Goal: Task Accomplishment & Management: Manage account settings

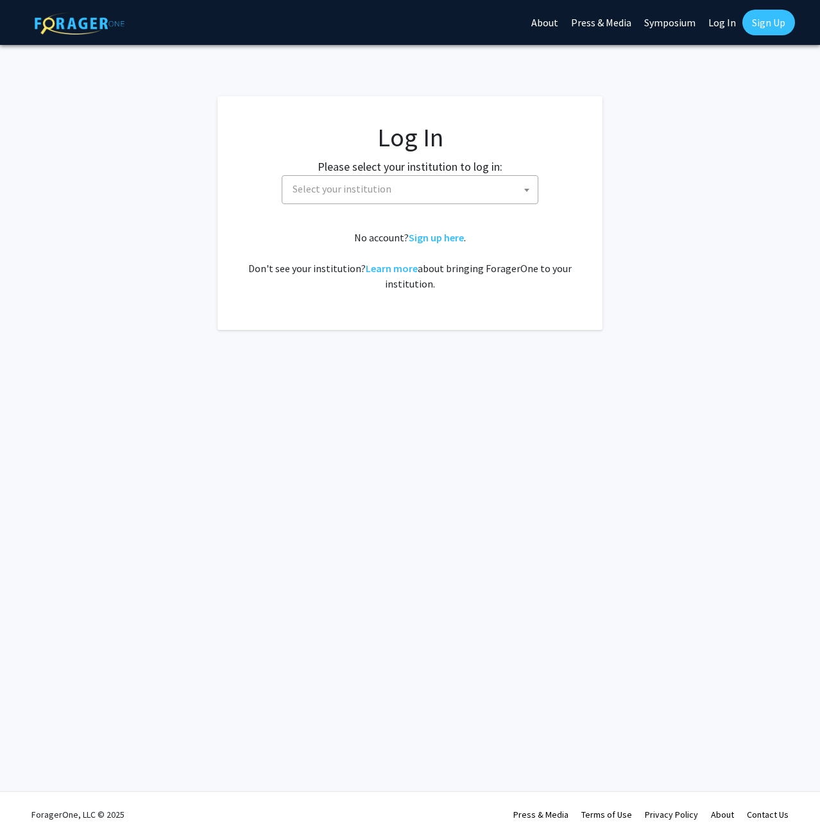
select select
click at [482, 188] on span "Select your institution" at bounding box center [412, 189] width 250 height 26
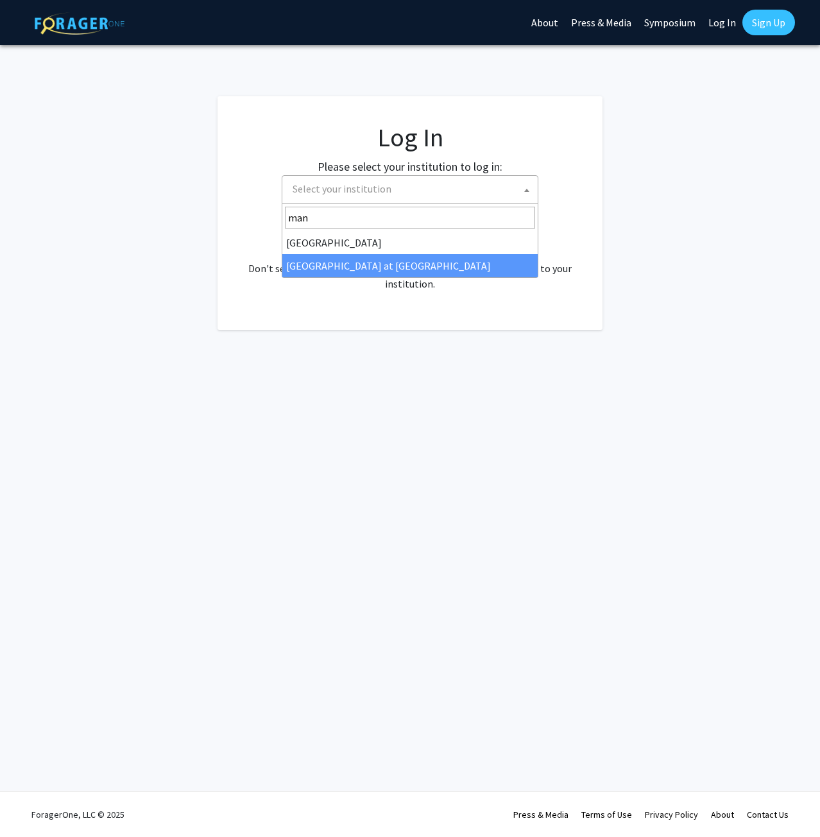
type input "man"
select select "18"
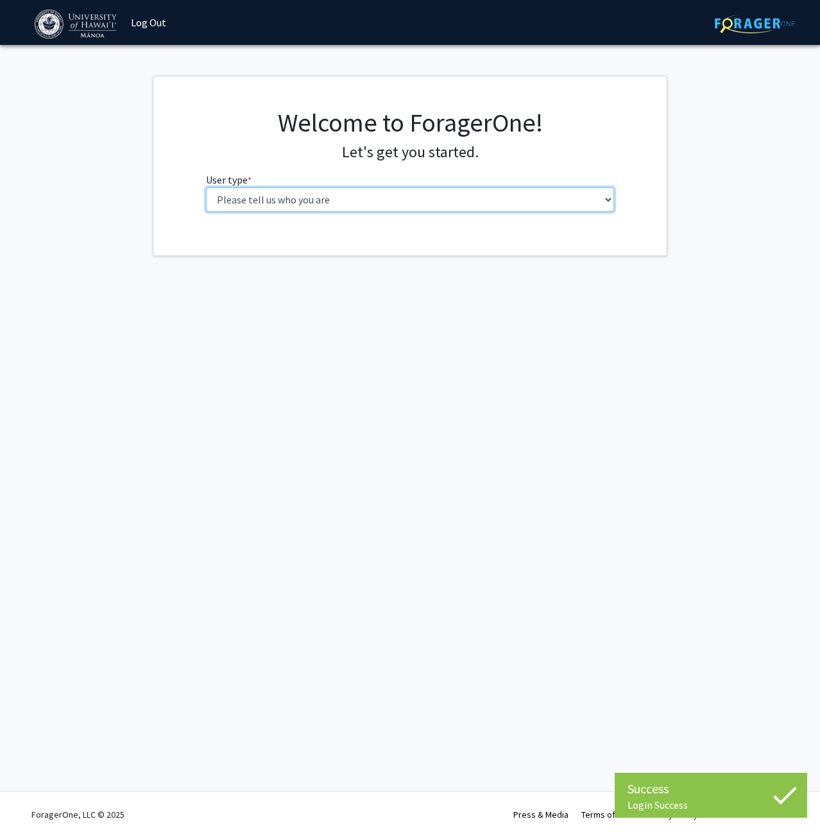
click at [535, 206] on select "Please tell us who you are Undergraduate Student Master's Student Doctoral Cand…" at bounding box center [410, 199] width 409 height 24
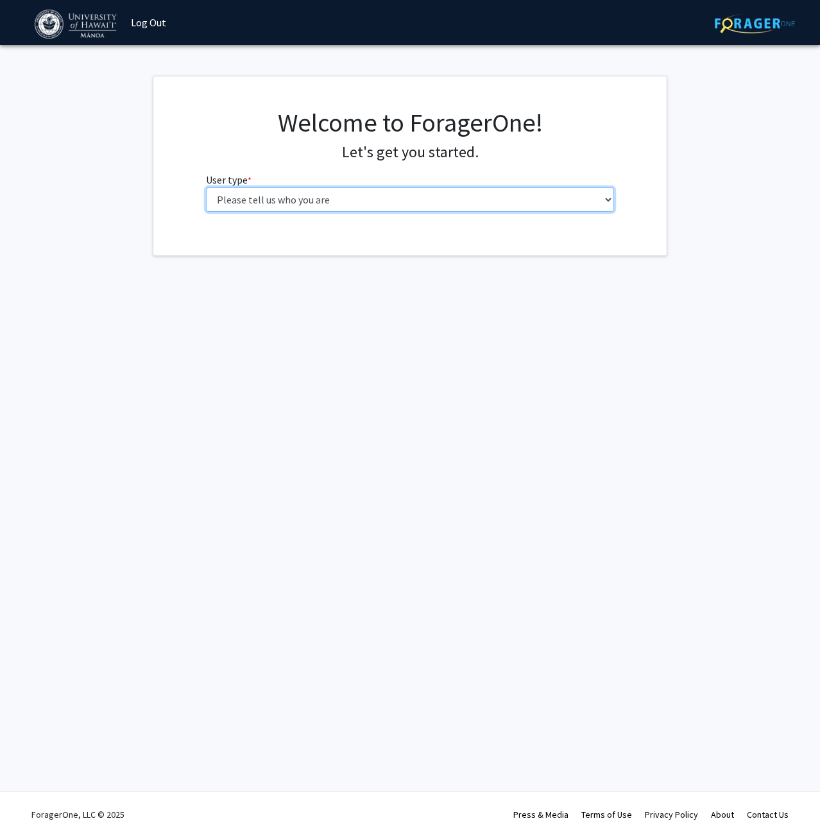
select select "1: undergrad"
click at [206, 187] on select "Please tell us who you are Undergraduate Student Master's Student Doctoral Cand…" at bounding box center [410, 199] width 409 height 24
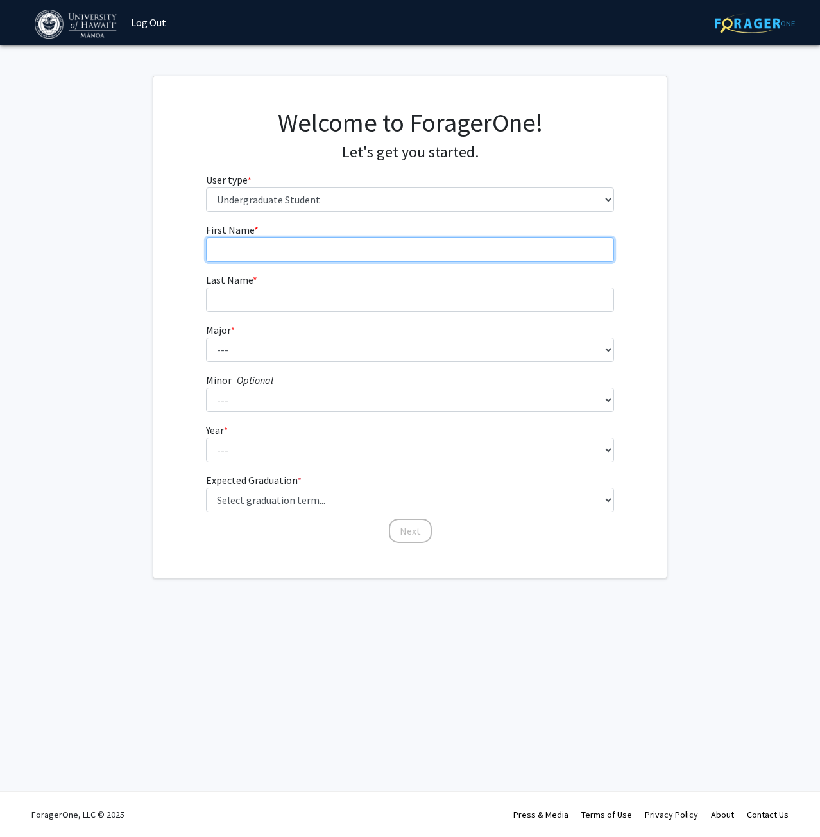
click at [329, 246] on input "First Name * required" at bounding box center [410, 249] width 409 height 24
type input "Max"
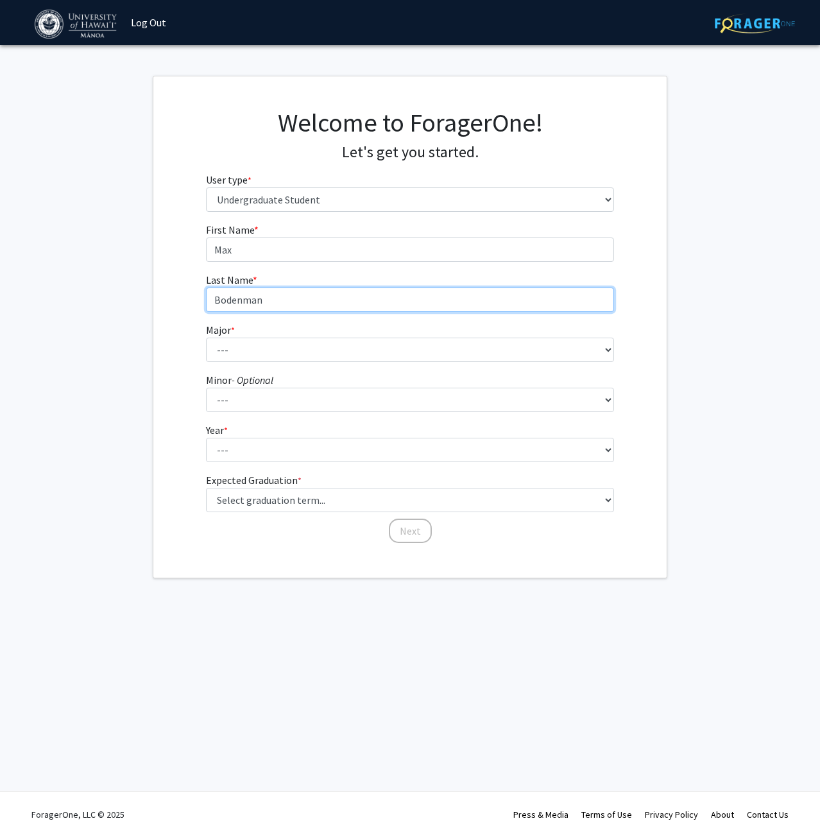
type input "Bodenman"
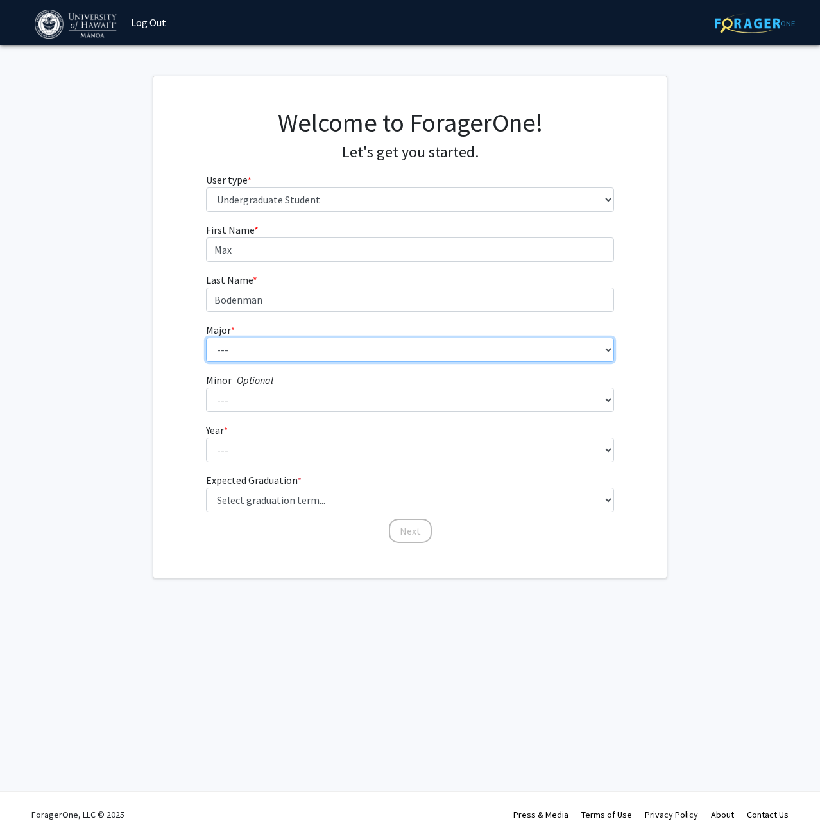
click at [350, 343] on select "--- Accounting American Studies Animal Sciences Anthropology Art Art History As…" at bounding box center [410, 350] width 409 height 24
select select "15: 1397"
click at [206, 338] on select "--- Accounting American Studies Animal Sciences Anthropology Art Art History As…" at bounding box center [410, 350] width 409 height 24
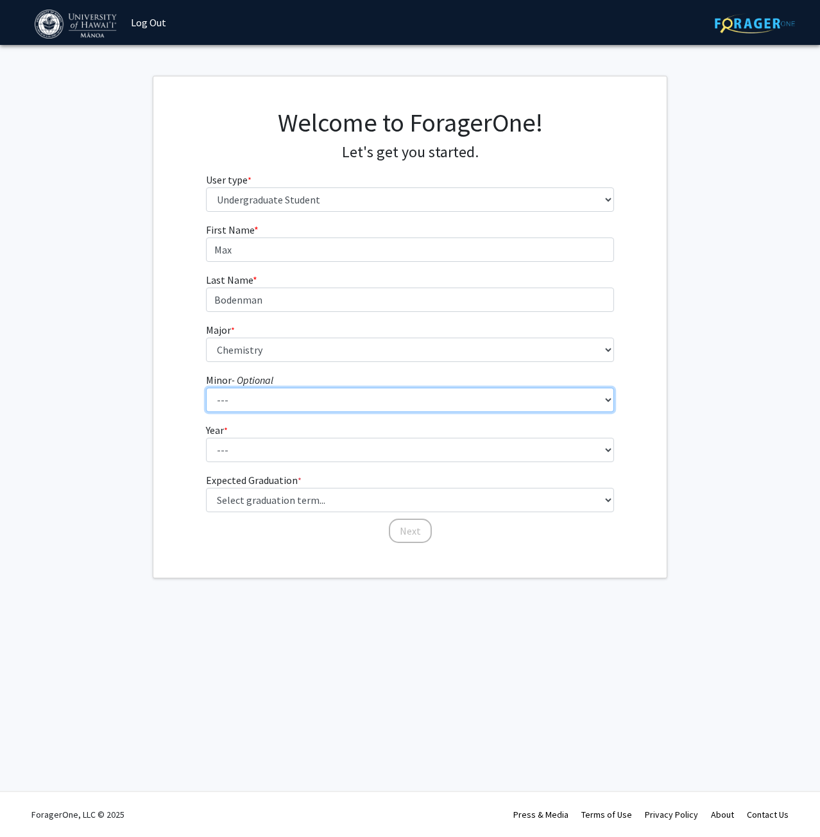
click at [302, 401] on select "--- American Studies Anthropology Art Art History Asian Studies Astronomy Astro…" at bounding box center [410, 400] width 409 height 24
click at [148, 399] on fg-get-started "Welcome to ForagerOne! Let's get you started. User type * required Please tell …" at bounding box center [410, 327] width 820 height 502
click at [287, 402] on select "--- American Studies Anthropology Art Art History Asian Studies Astronomy Astro…" at bounding box center [410, 400] width 409 height 24
click at [206, 388] on select "--- American Studies Anthropology Art Art History Asian Studies Astronomy Astro…" at bounding box center [410, 400] width 409 height 24
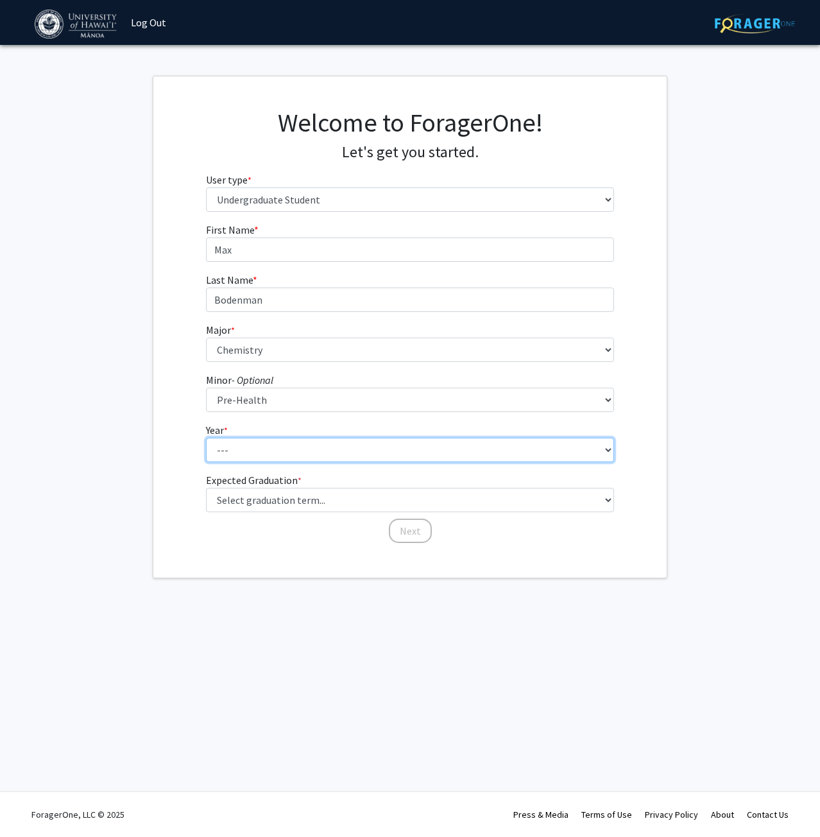
click at [515, 454] on select "--- First-year Sophomore Junior Senior Postbaccalaureate Certificate" at bounding box center [410, 450] width 409 height 24
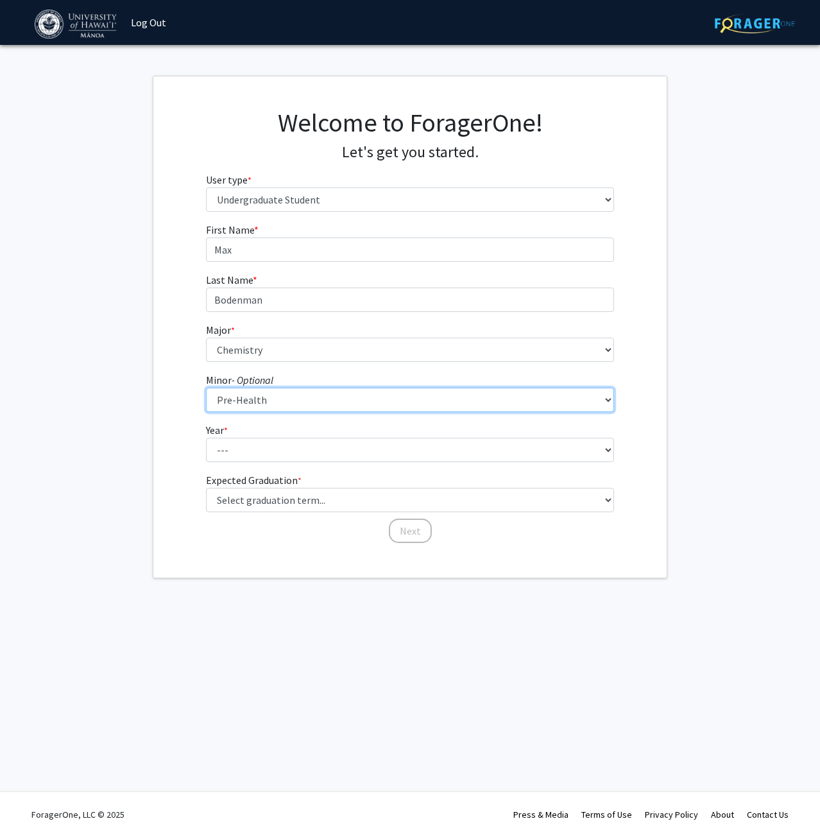
click at [396, 394] on select "--- American Studies Anthropology Art Art History Asian Studies Astronomy Astro…" at bounding box center [410, 400] width 409 height 24
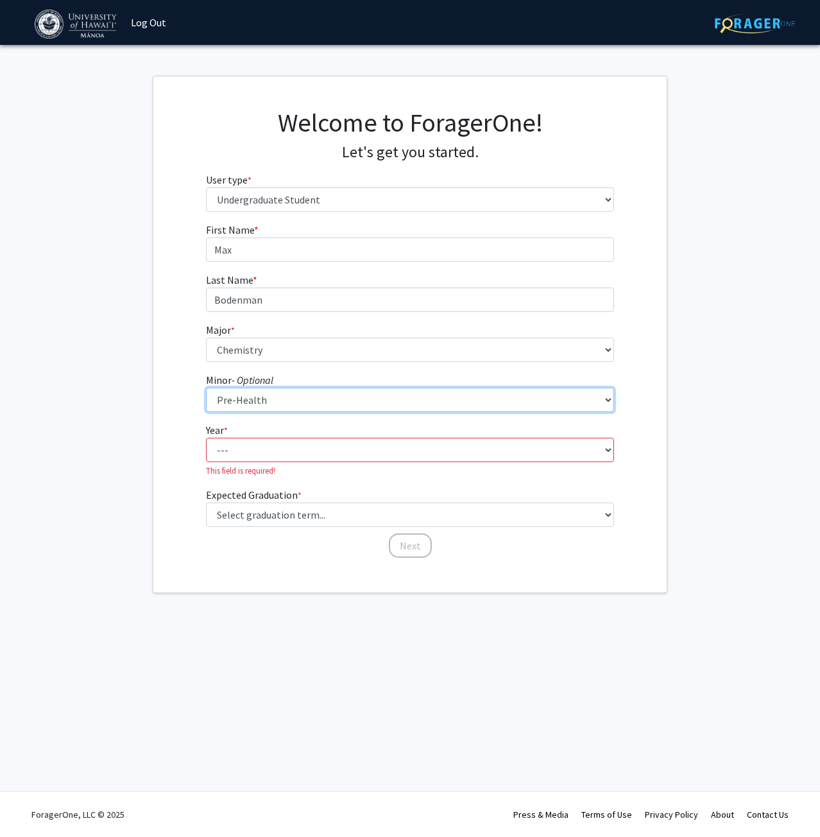
select select "0: null"
click at [206, 388] on select "--- American Studies Anthropology Art Art History Asian Studies Astronomy Astro…" at bounding box center [410, 400] width 409 height 24
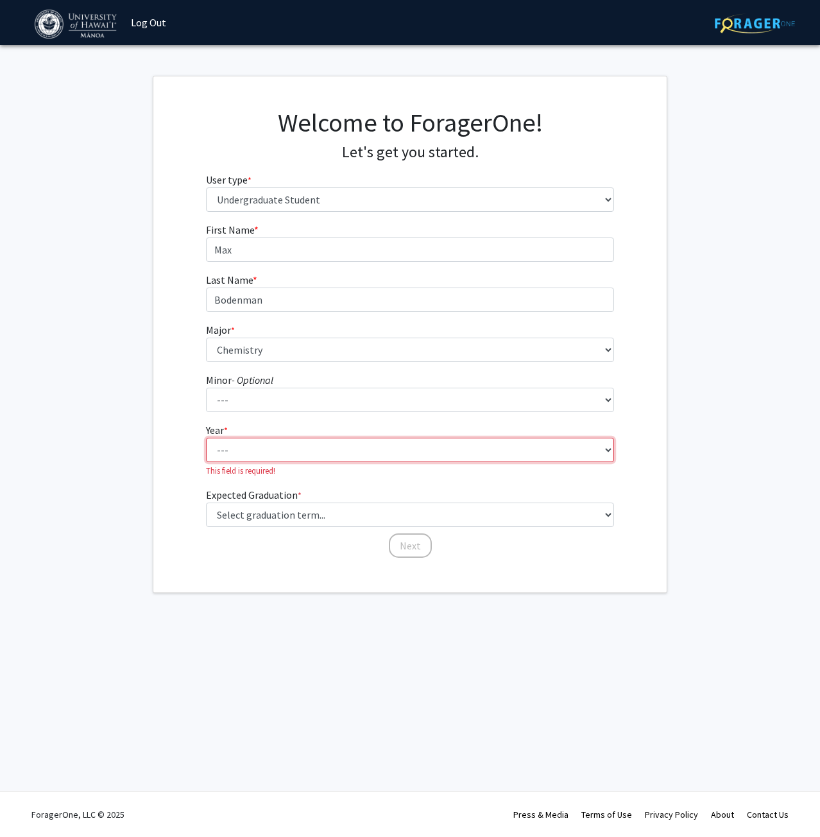
click at [305, 458] on select "--- First-year Sophomore Junior Senior Postbaccalaureate Certificate" at bounding box center [410, 450] width 409 height 24
select select "1: first-year"
click at [206, 438] on select "--- First-year Sophomore Junior Senior Postbaccalaureate Certificate" at bounding box center [410, 450] width 409 height 24
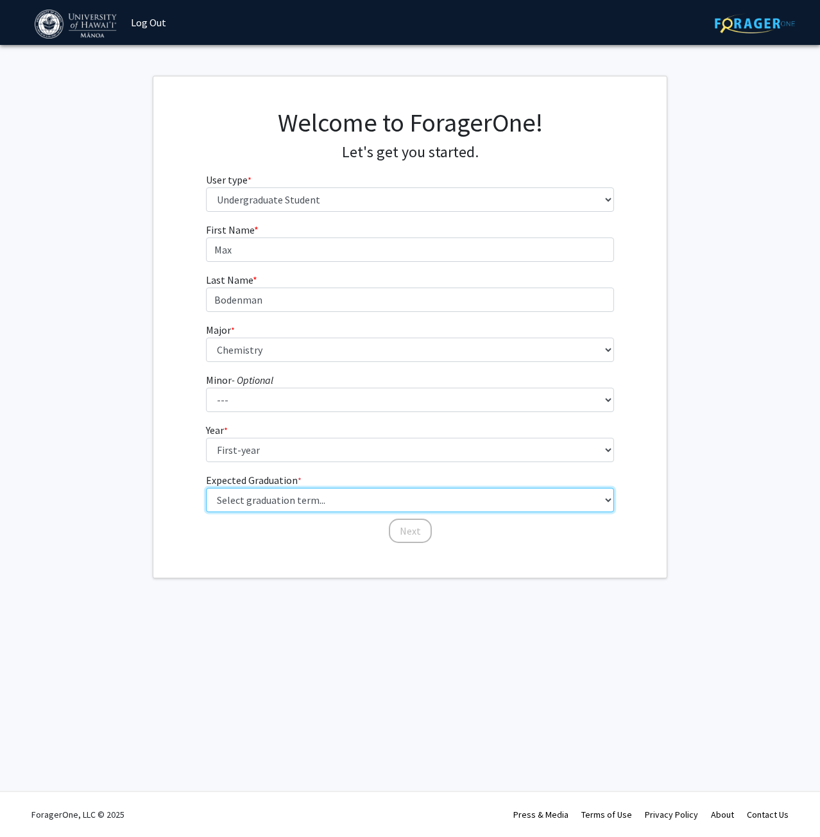
click at [309, 507] on select "Select graduation term... Spring 2025 Summer 2025 Fall 2025 Winter 2025 Spring …" at bounding box center [410, 500] width 409 height 24
select select "17: spring_2029"
click at [206, 488] on select "Select graduation term... Spring 2025 Summer 2025 Fall 2025 Winter 2025 Spring …" at bounding box center [410, 500] width 409 height 24
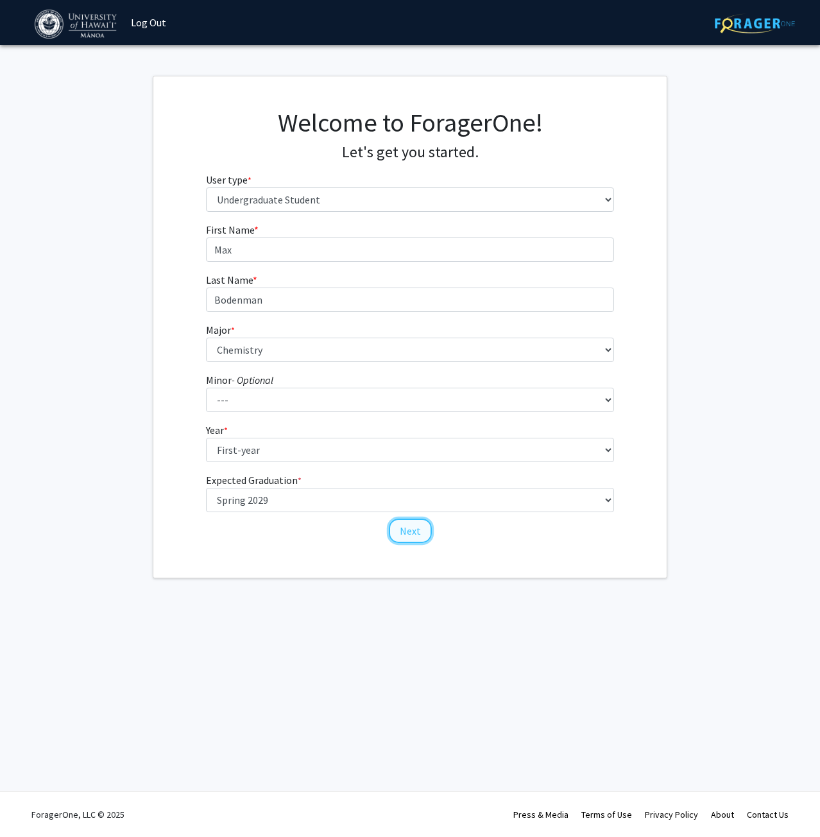
click at [416, 529] on button "Next" at bounding box center [410, 530] width 43 height 24
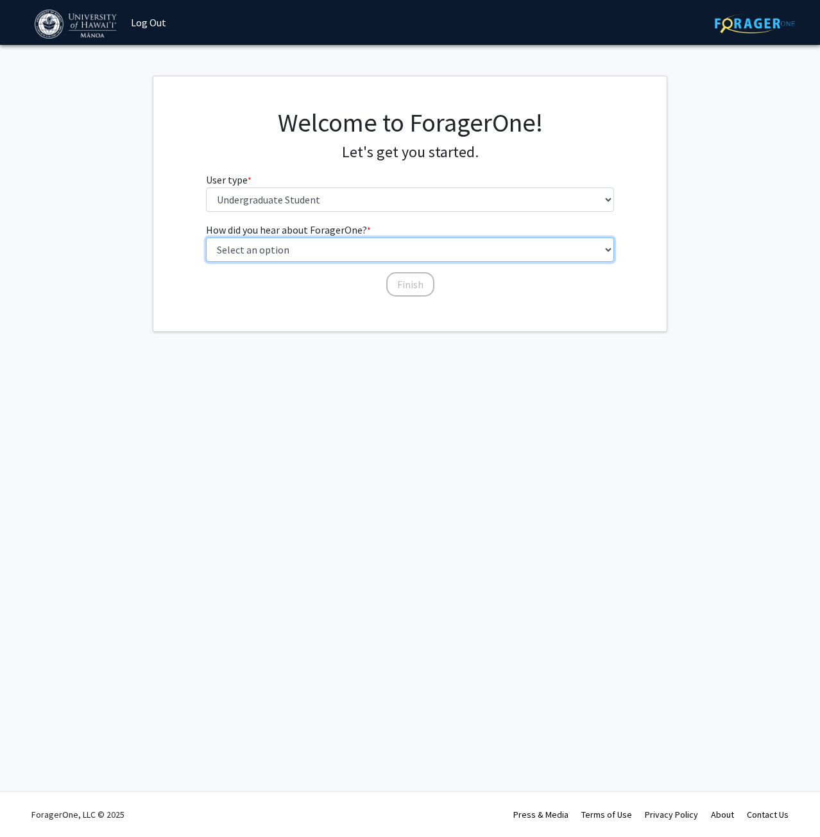
click at [368, 256] on select "Select an option Peer/student recommendation Faculty/staff recommendation Unive…" at bounding box center [410, 249] width 409 height 24
select select "3: university_website"
click at [206, 237] on select "Select an option Peer/student recommendation Faculty/staff recommendation Unive…" at bounding box center [410, 249] width 409 height 24
click at [422, 290] on button "Finish" at bounding box center [410, 284] width 48 height 24
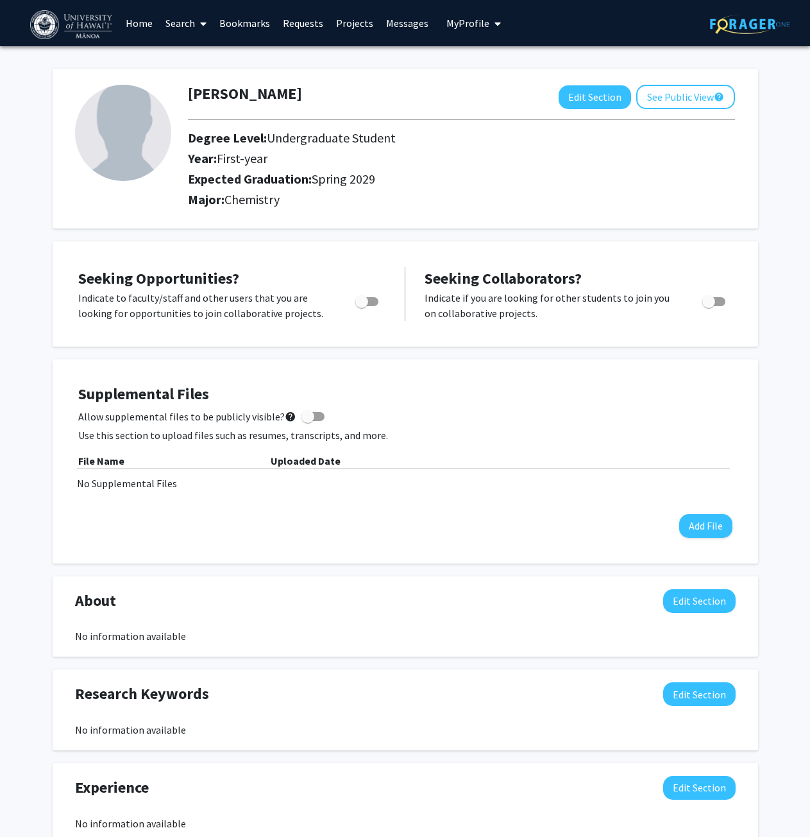
click at [200, 22] on span at bounding box center [201, 23] width 12 height 45
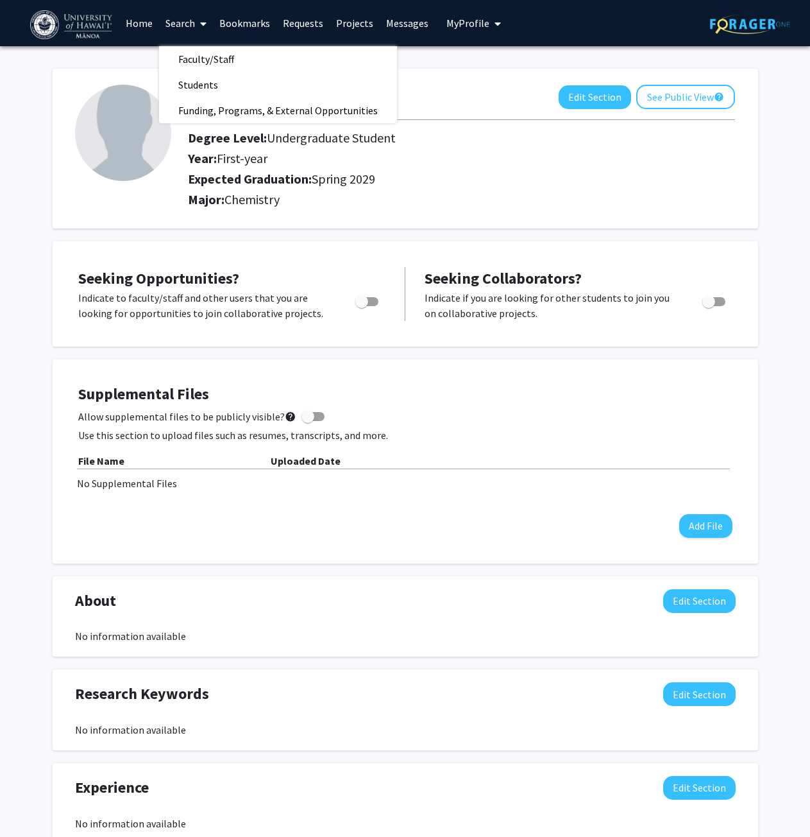
click at [202, 22] on icon at bounding box center [203, 24] width 6 height 10
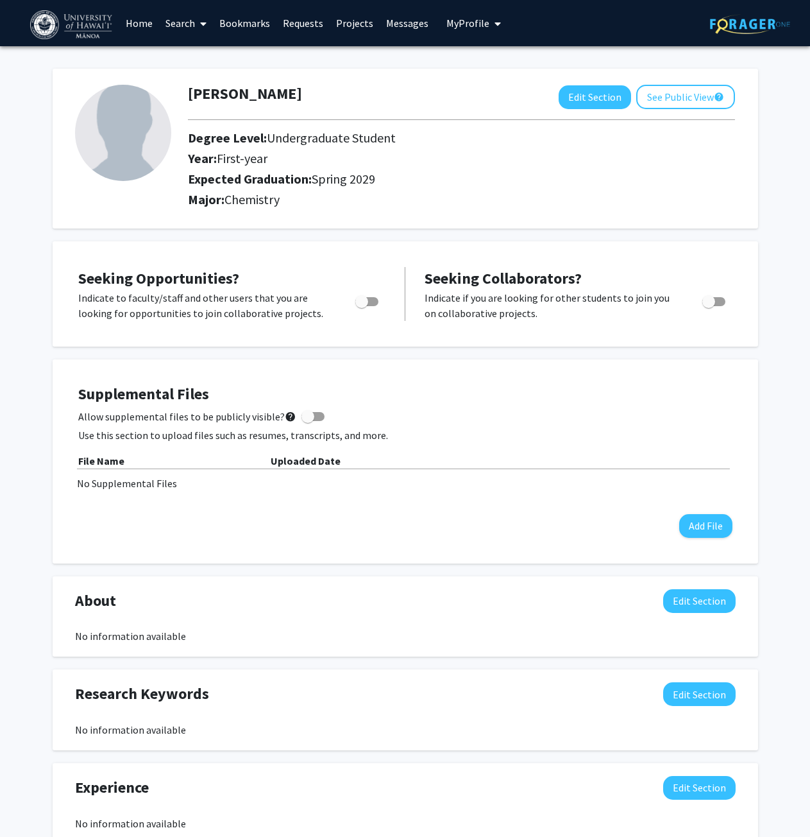
click at [198, 28] on span at bounding box center [201, 23] width 12 height 45
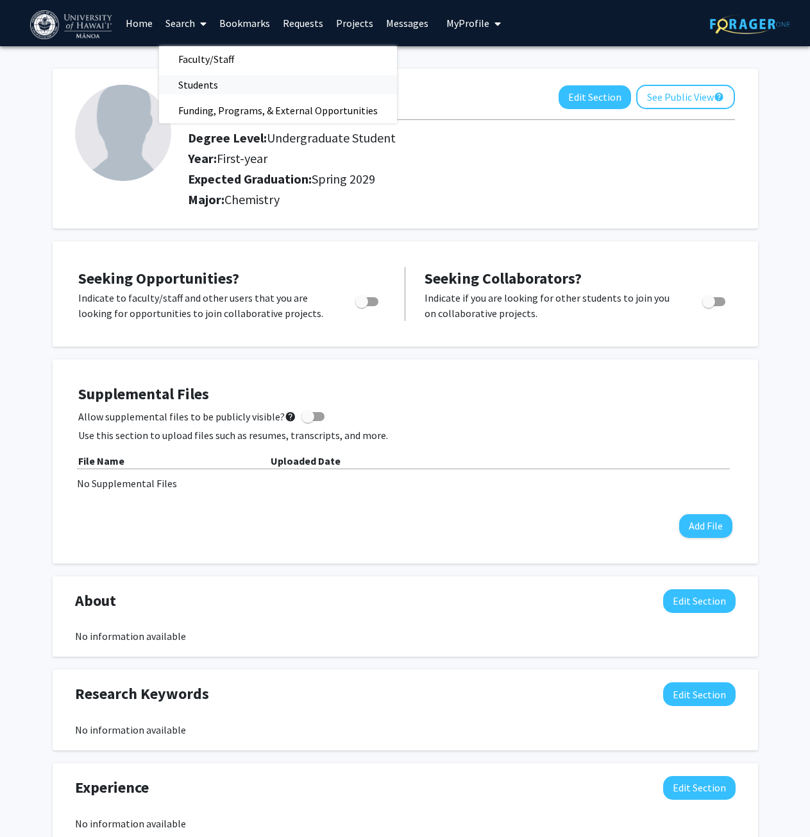
click at [216, 92] on span "Students" at bounding box center [198, 85] width 78 height 26
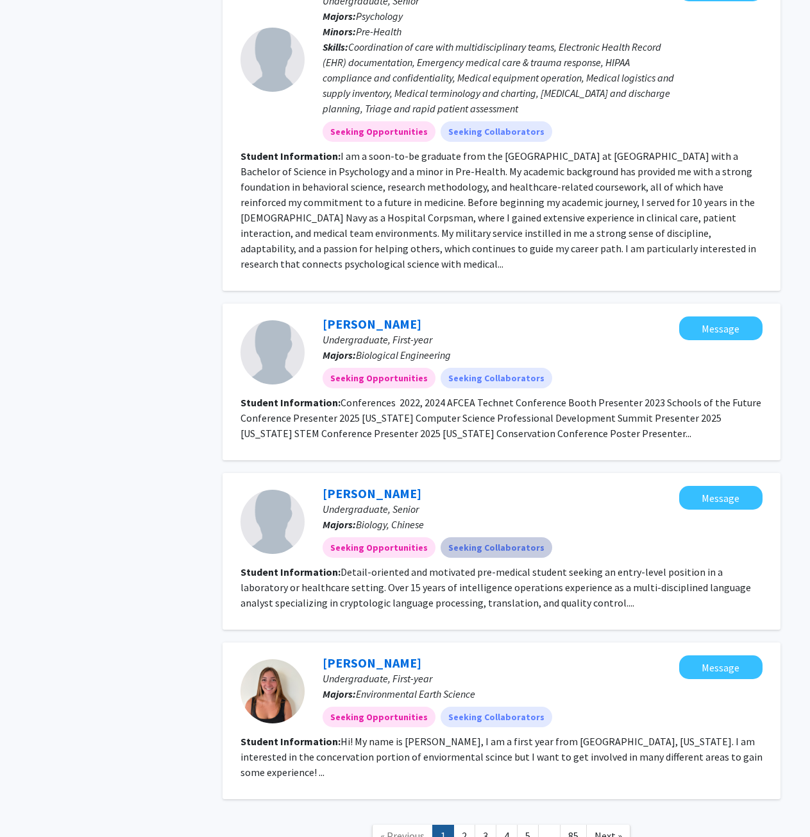
scroll to position [1547, 0]
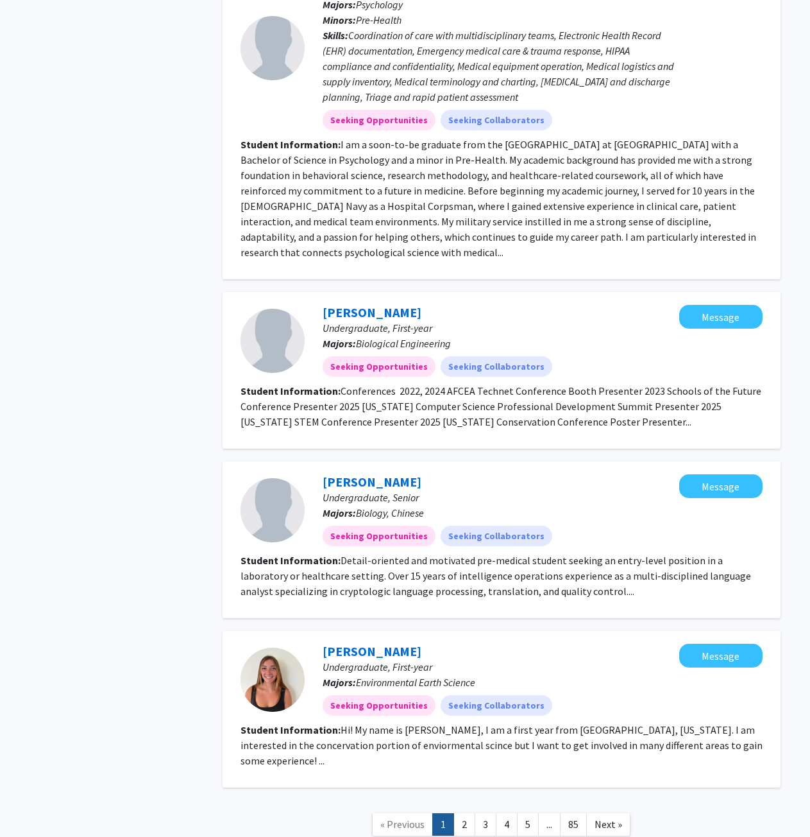
click at [460, 813] on link "2" at bounding box center [465, 824] width 22 height 22
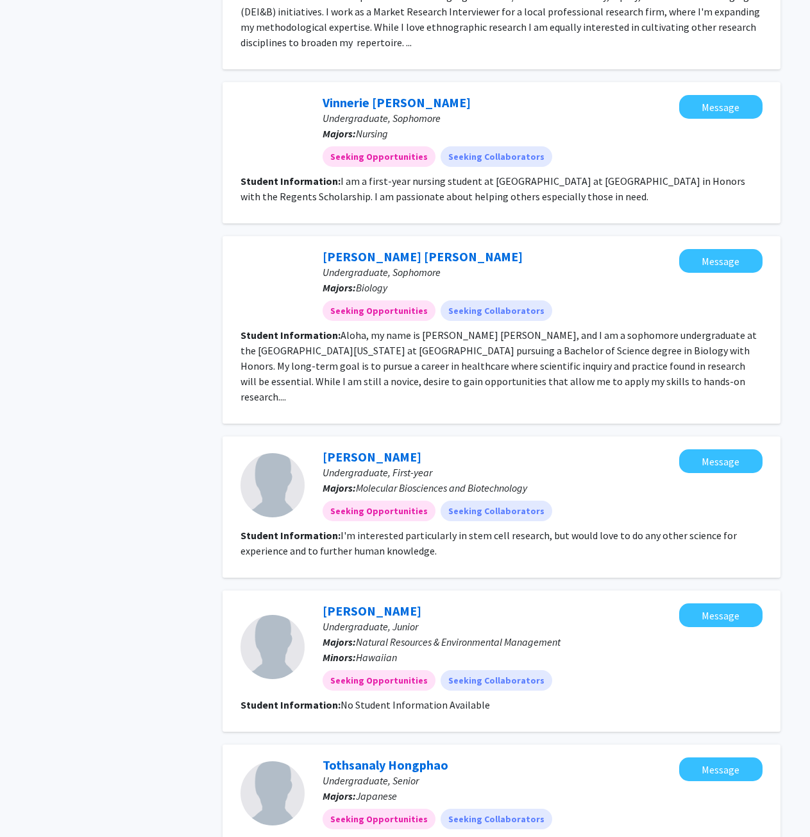
scroll to position [1208, 0]
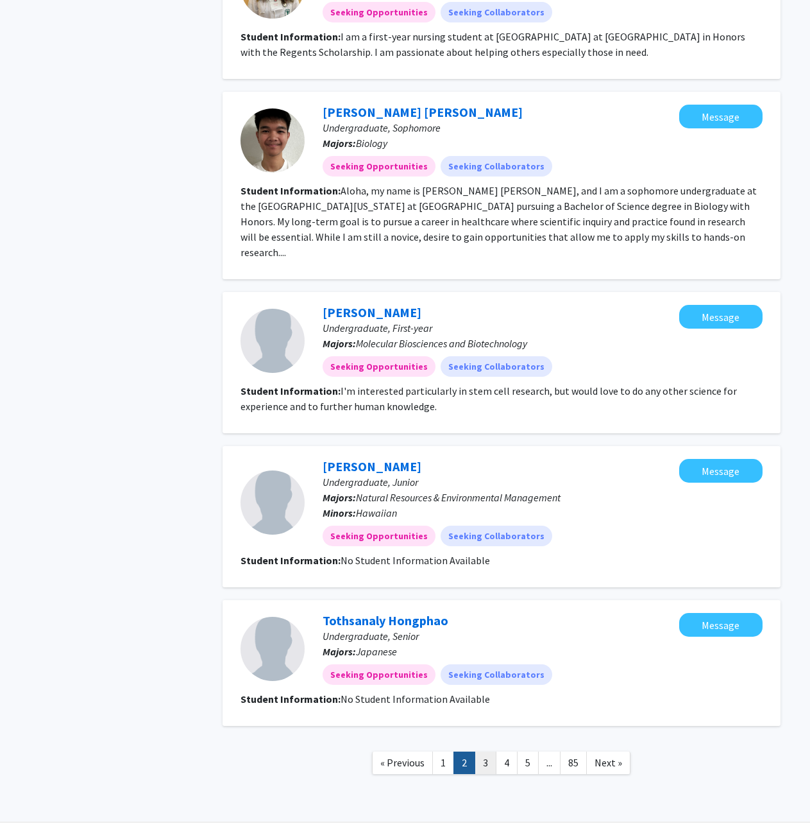
click at [484, 751] on link "3" at bounding box center [486, 762] width 22 height 22
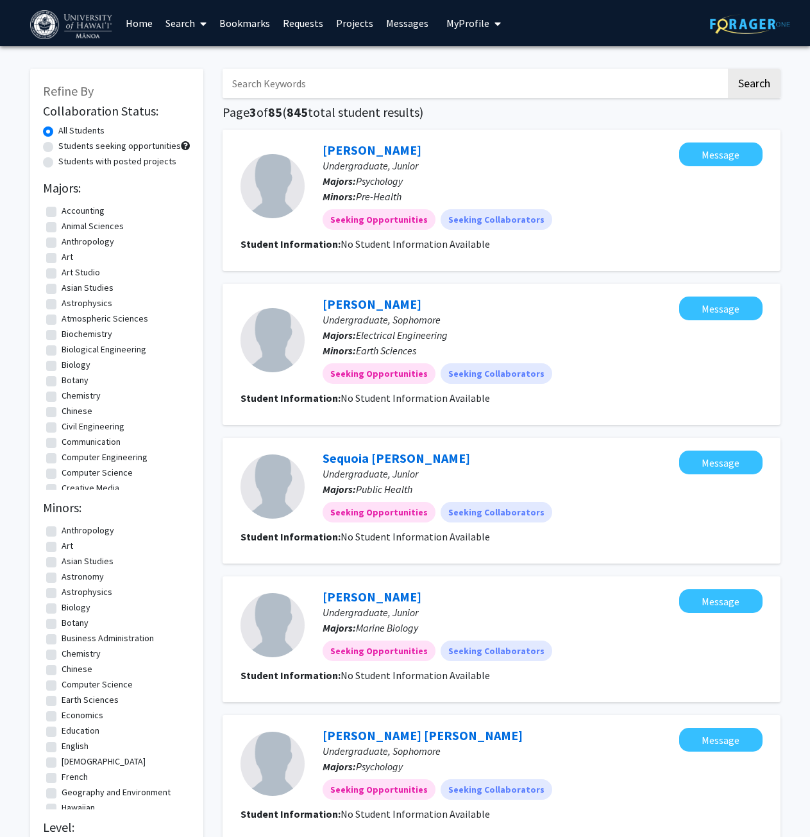
click at [206, 24] on icon at bounding box center [203, 24] width 6 height 10
click at [214, 59] on span "Faculty/Staff" at bounding box center [206, 59] width 94 height 26
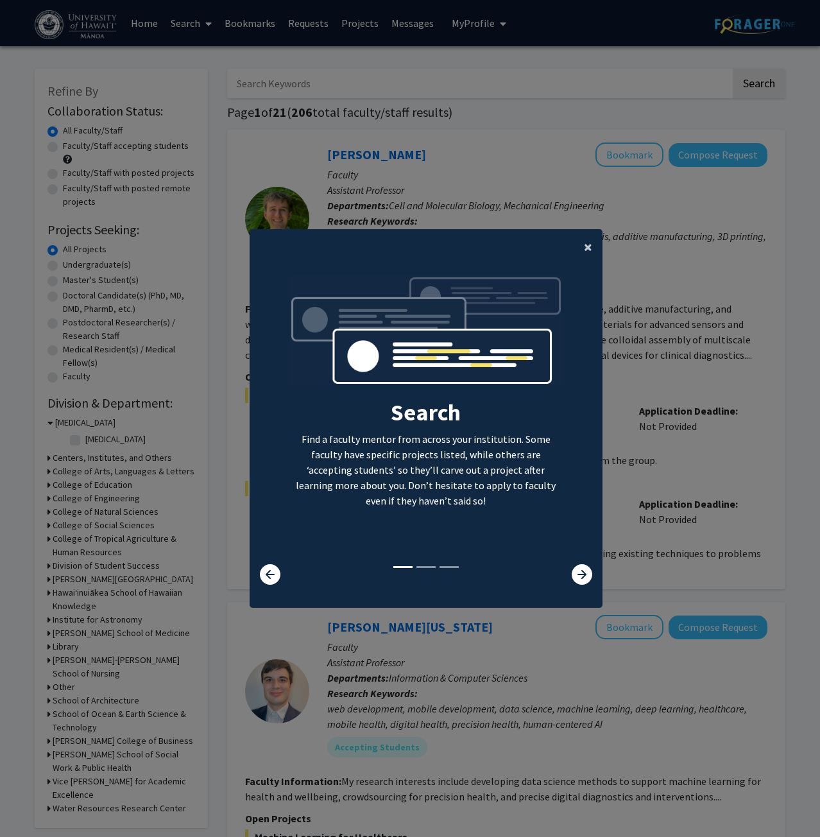
click at [584, 255] on span "×" at bounding box center [588, 247] width 8 height 20
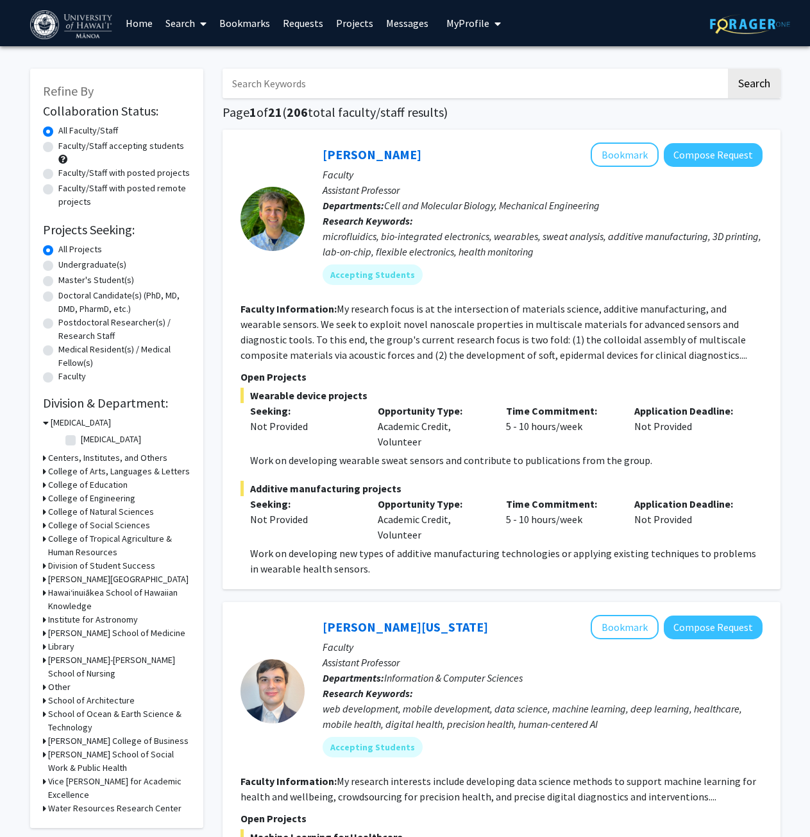
click at [58, 263] on label "Undergraduate(s)" at bounding box center [92, 264] width 68 height 13
click at [58, 263] on input "Undergraduate(s)" at bounding box center [62, 262] width 8 height 8
radio input "true"
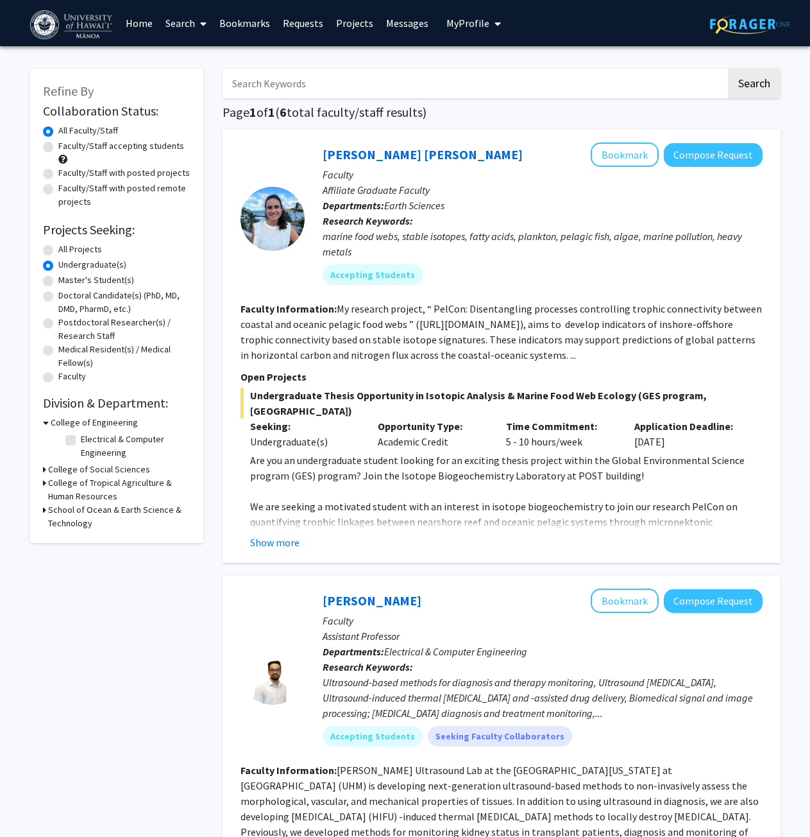
click at [58, 249] on label "All Projects" at bounding box center [80, 249] width 44 height 13
click at [58, 249] on input "All Projects" at bounding box center [62, 247] width 8 height 8
radio input "true"
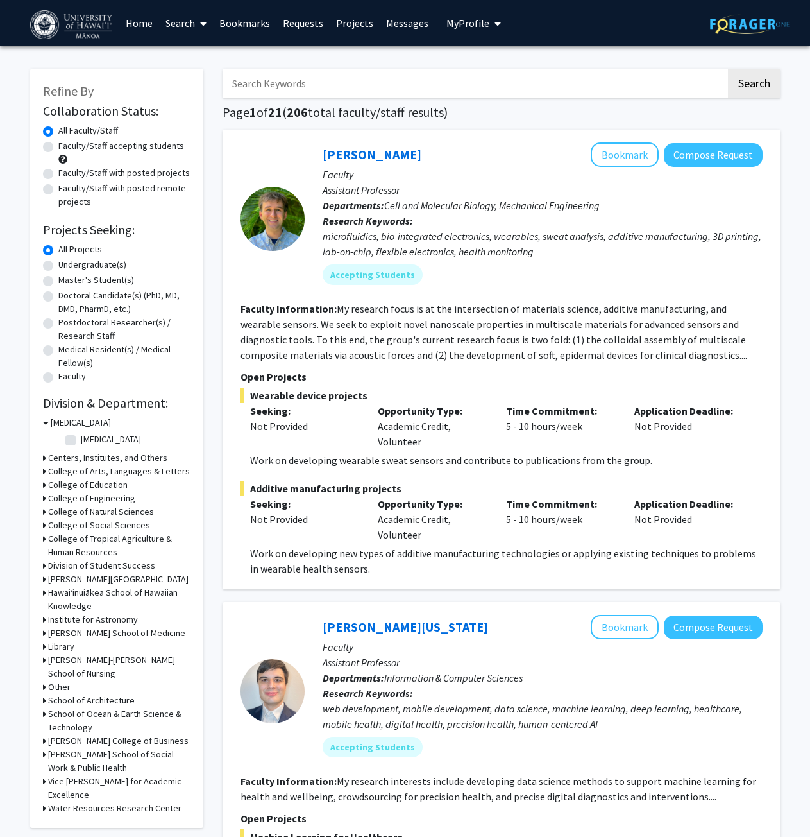
click at [81, 439] on label "[MEDICAL_DATA]" at bounding box center [111, 438] width 60 height 13
click at [81, 439] on input "[MEDICAL_DATA]" at bounding box center [85, 436] width 8 height 8
checkbox input "true"
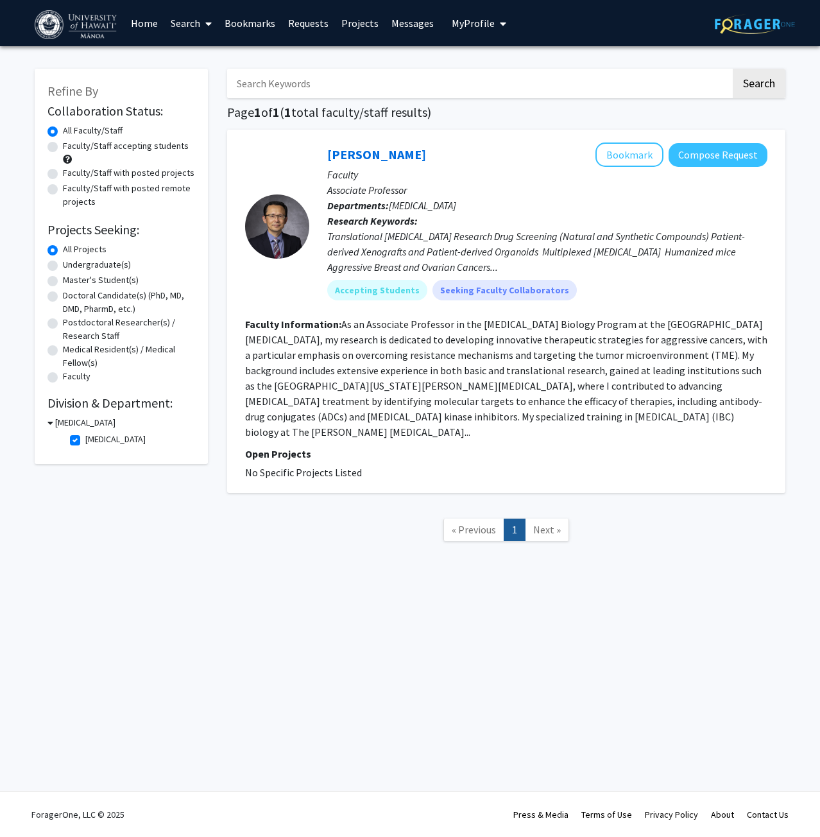
click at [53, 422] on div "[MEDICAL_DATA]" at bounding box center [121, 422] width 148 height 13
click at [50, 422] on icon at bounding box center [50, 422] width 6 height 13
click at [56, 423] on h3 "[MEDICAL_DATA]" at bounding box center [83, 422] width 60 height 13
click at [85, 441] on label "[MEDICAL_DATA]" at bounding box center [115, 438] width 60 height 13
click at [85, 441] on input "[MEDICAL_DATA]" at bounding box center [89, 436] width 8 height 8
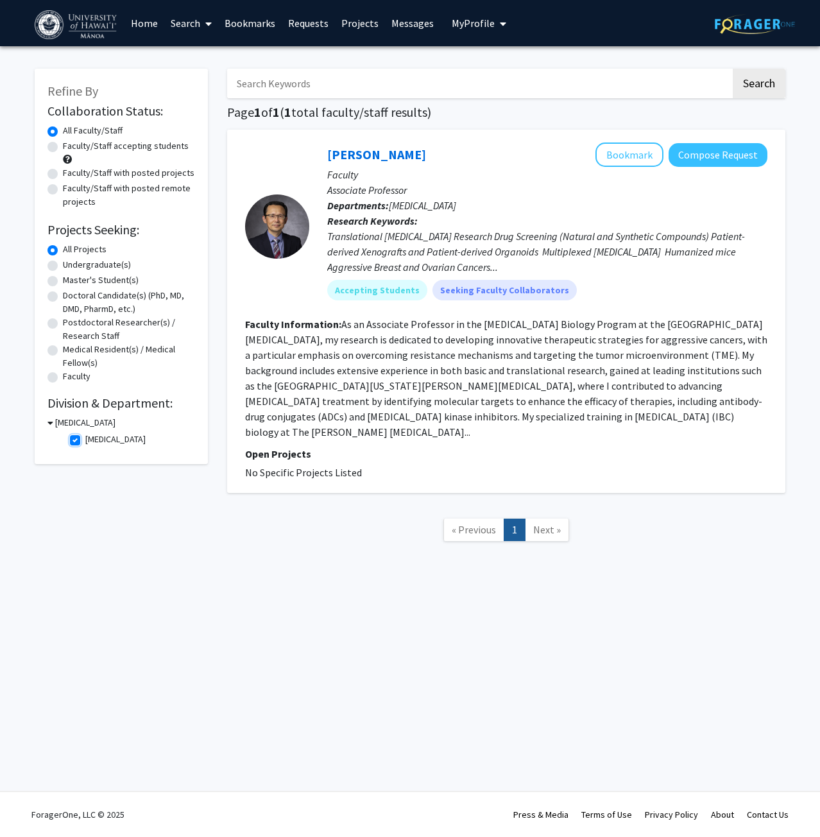
checkbox input "false"
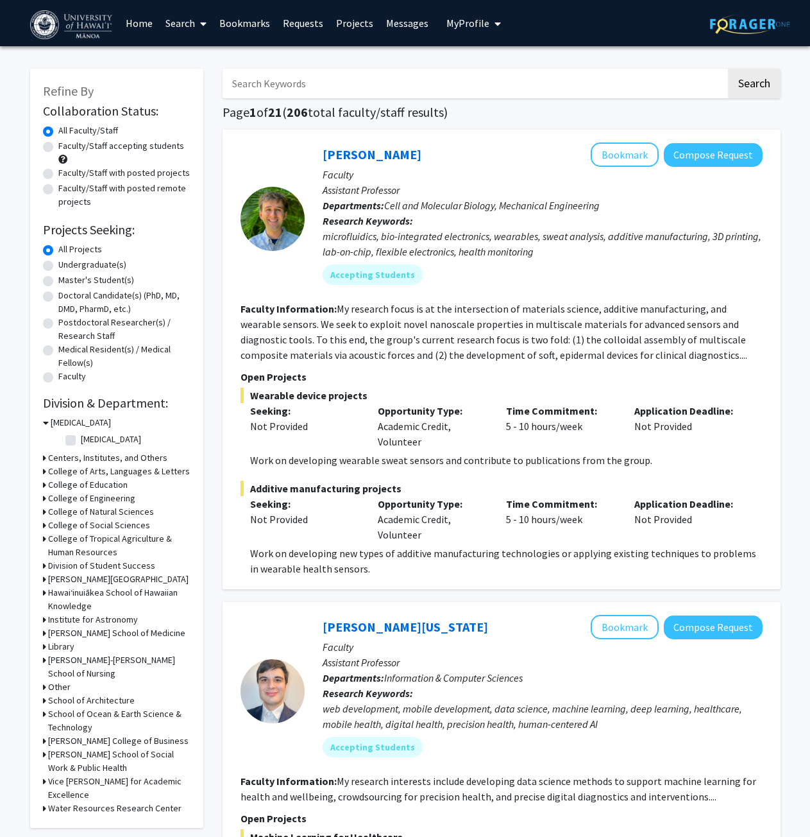
click at [69, 509] on h3 "College of Natural Sciences" at bounding box center [101, 511] width 106 height 13
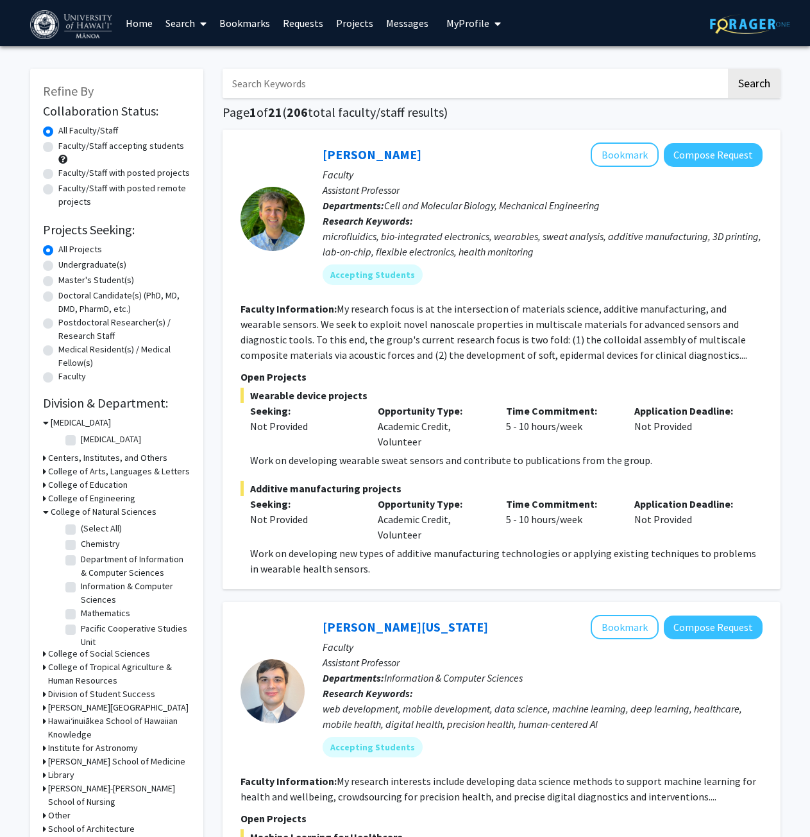
click at [81, 546] on label "Chemistry" at bounding box center [100, 543] width 39 height 13
click at [81, 545] on input "Chemistry" at bounding box center [85, 541] width 8 height 8
checkbox input "true"
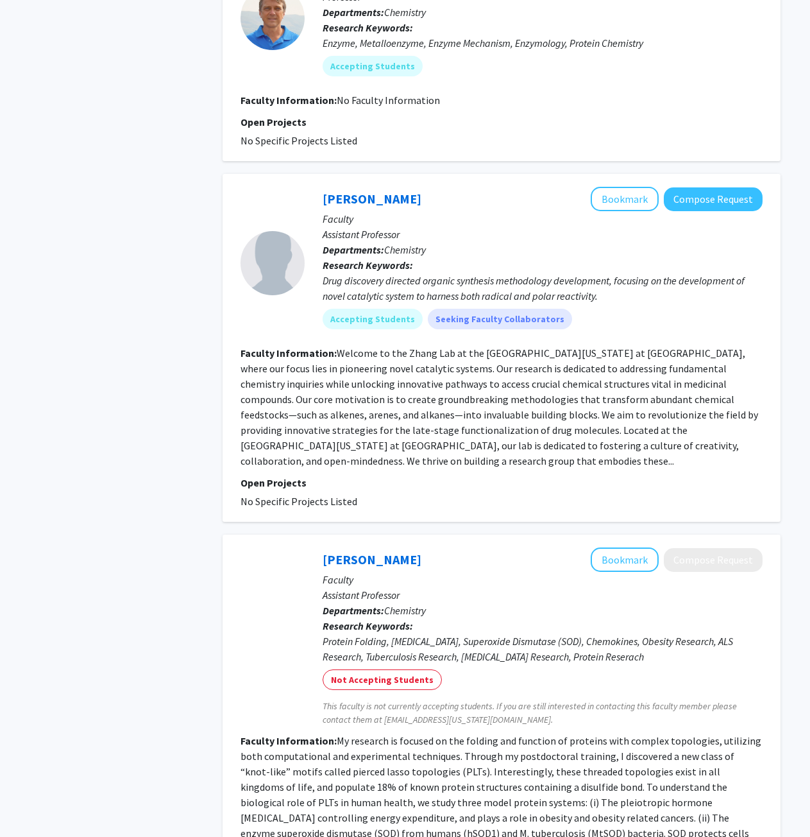
scroll to position [449, 0]
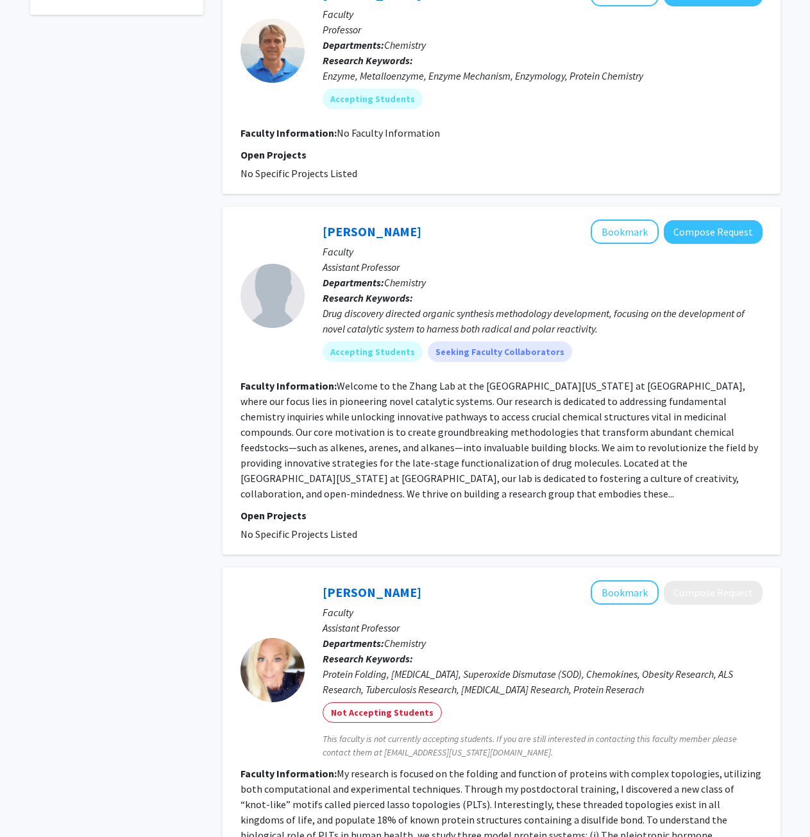
click at [586, 461] on fg-read-more "Welcome to the Zhang Lab at the [GEOGRAPHIC_DATA][US_STATE] at [GEOGRAPHIC_DATA…" at bounding box center [500, 439] width 518 height 121
click at [622, 478] on fg-read-more "Welcome to the Zhang Lab at the [GEOGRAPHIC_DATA][US_STATE] at [GEOGRAPHIC_DATA…" at bounding box center [500, 439] width 518 height 121
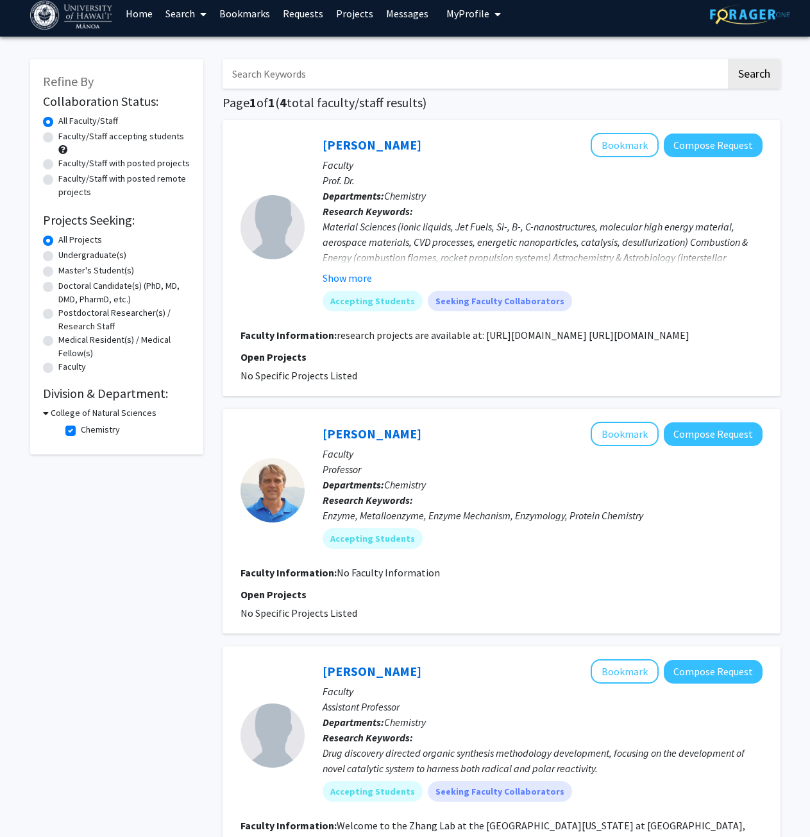
scroll to position [0, 0]
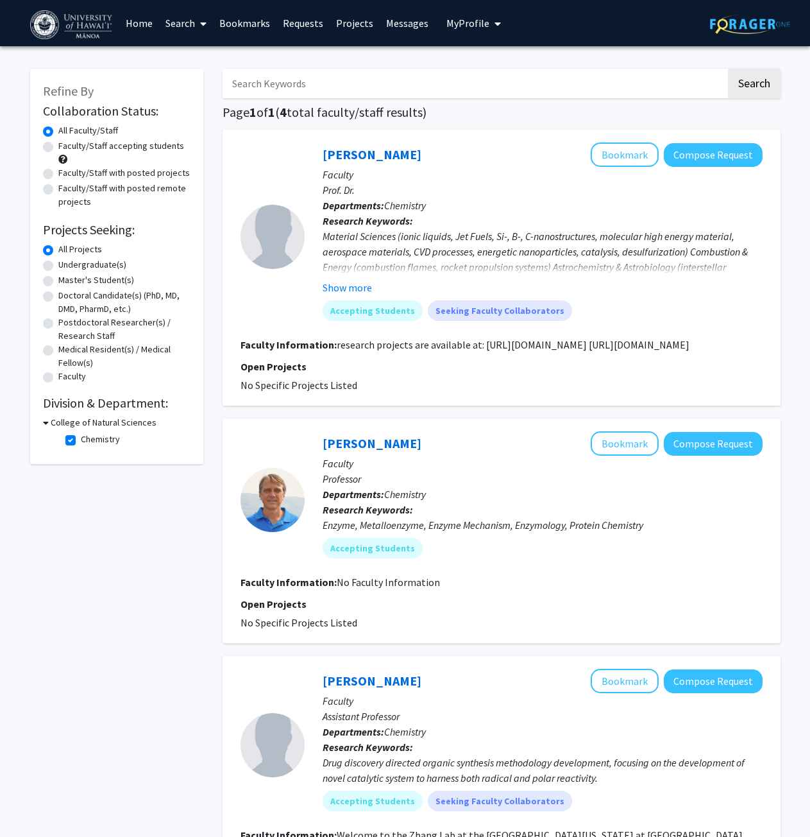
click at [364, 287] on button "Show more" at bounding box center [347, 287] width 49 height 15
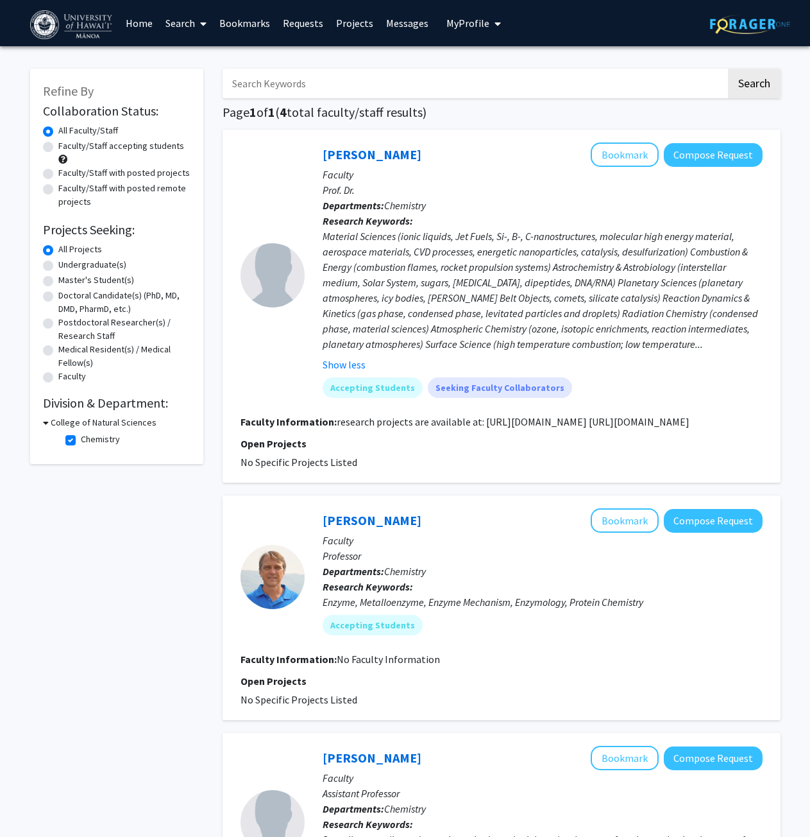
click at [81, 438] on label "Chemistry" at bounding box center [100, 438] width 39 height 13
click at [81, 438] on input "Chemistry" at bounding box center [85, 436] width 8 height 8
checkbox input "false"
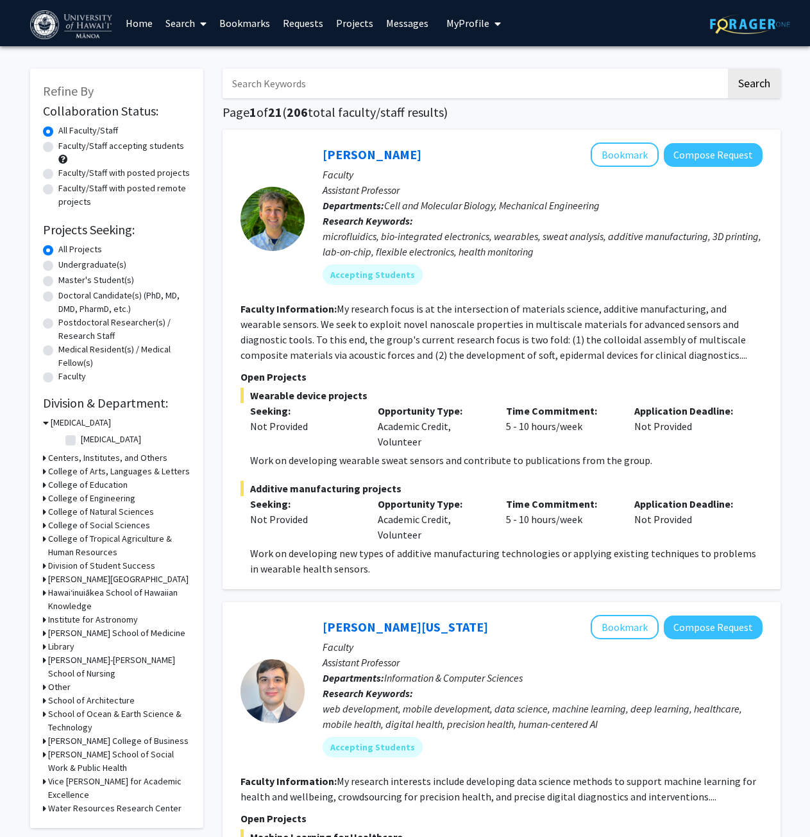
click at [81, 441] on label "[MEDICAL_DATA]" at bounding box center [111, 438] width 60 height 13
click at [81, 441] on input "[MEDICAL_DATA]" at bounding box center [85, 436] width 8 height 8
checkbox input "true"
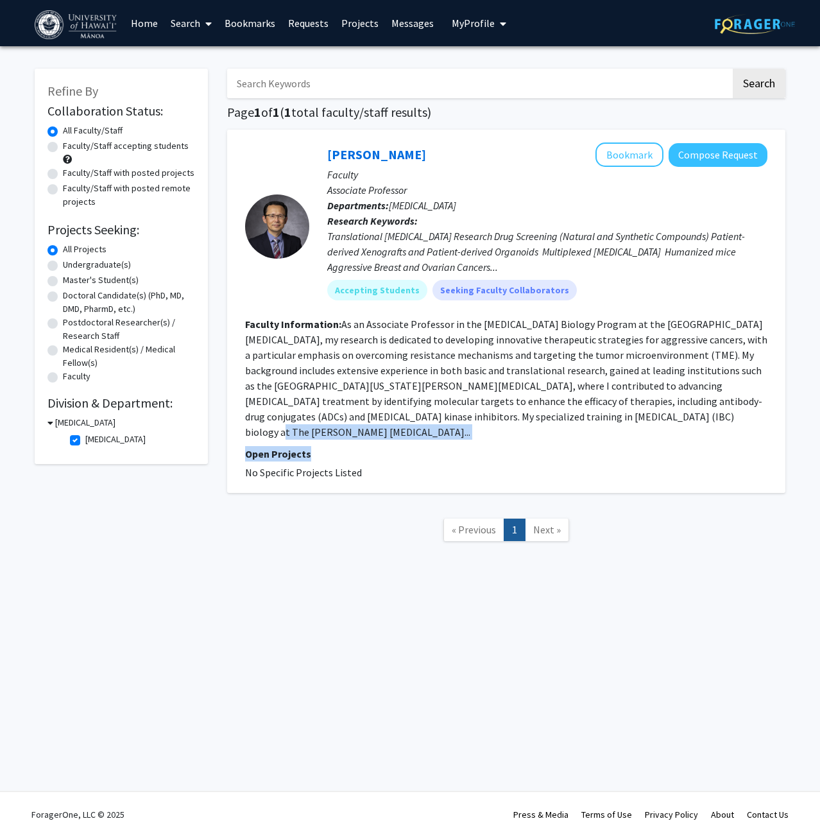
drag, startPoint x: 561, startPoint y: 413, endPoint x: 740, endPoint y: 427, distance: 179.6
click at [740, 427] on fg-search-faculty "[PERSON_NAME] Bookmark Compose Request Faculty Associate Professor Departments:…" at bounding box center [506, 311] width 522 height 338
click at [386, 155] on link "[PERSON_NAME]" at bounding box center [376, 154] width 99 height 16
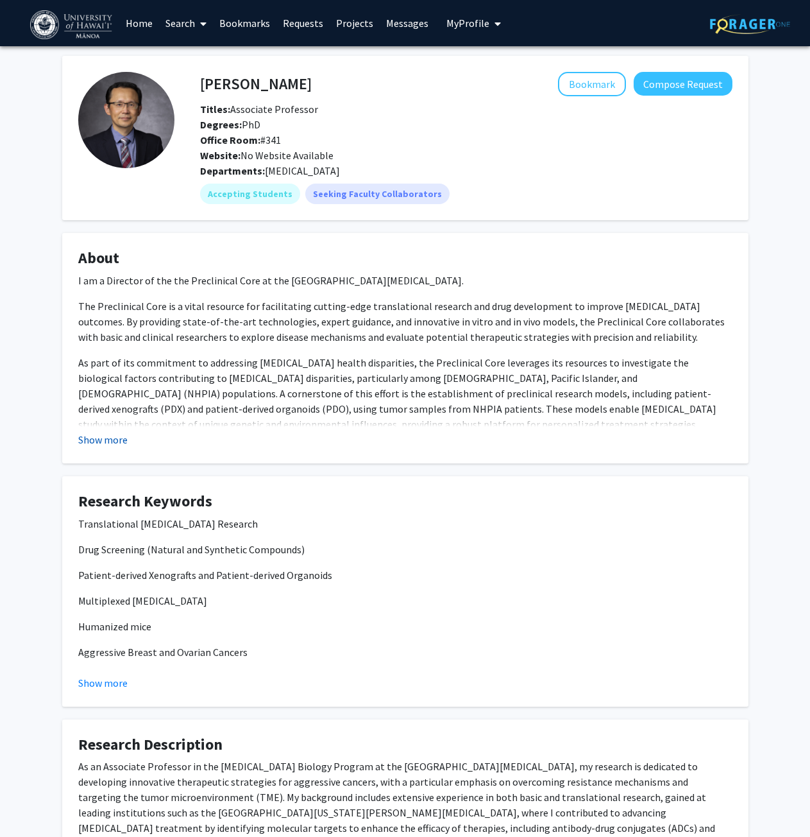
click at [110, 441] on button "Show more" at bounding box center [102, 439] width 49 height 15
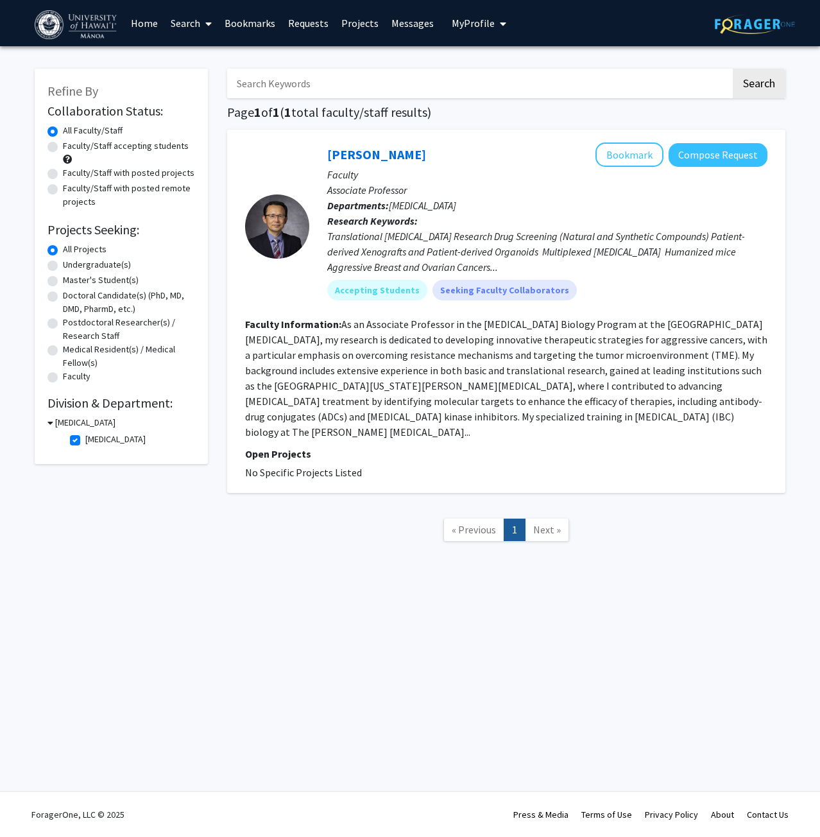
click at [85, 442] on label "[MEDICAL_DATA]" at bounding box center [115, 438] width 60 height 13
click at [85, 441] on input "[MEDICAL_DATA]" at bounding box center [89, 436] width 8 height 8
checkbox input "false"
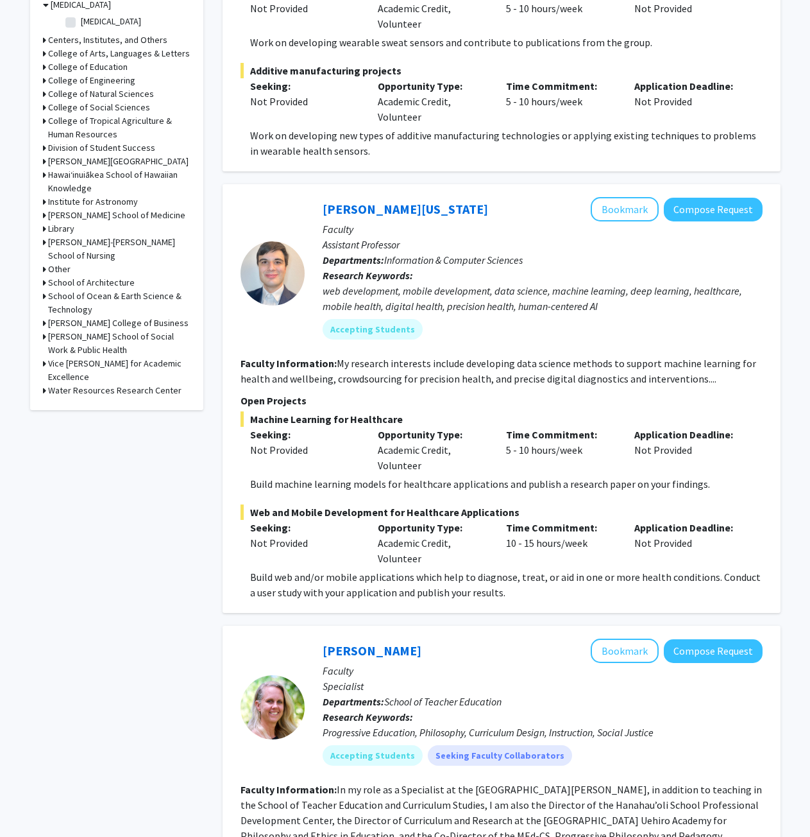
scroll to position [257, 0]
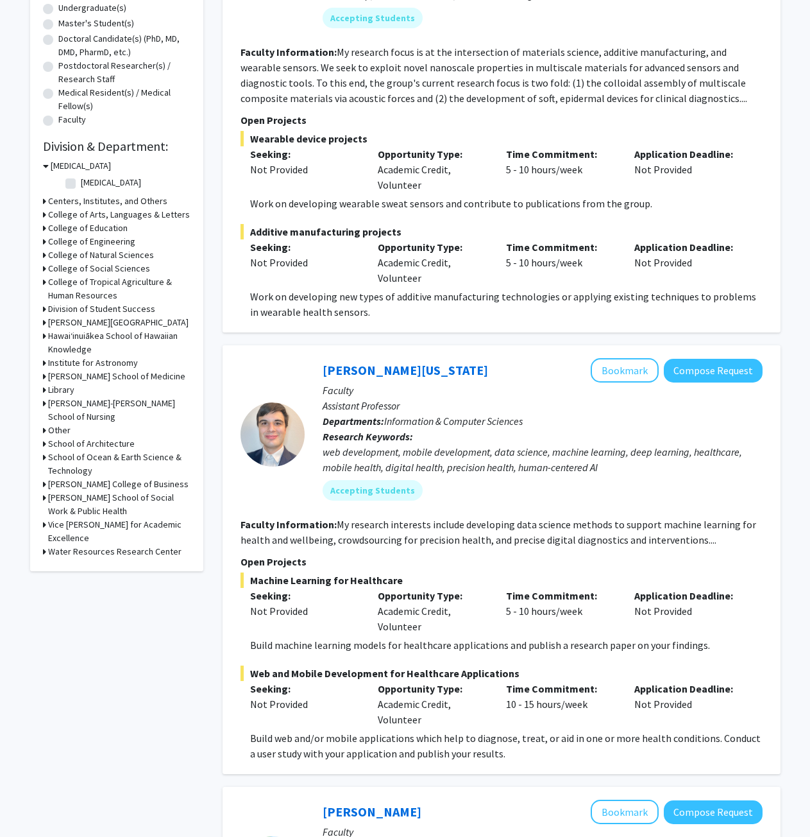
click at [46, 376] on div "[PERSON_NAME] School of Medicine" at bounding box center [117, 376] width 148 height 13
click at [55, 376] on h3 "[PERSON_NAME] School of Medicine" at bounding box center [116, 376] width 137 height 13
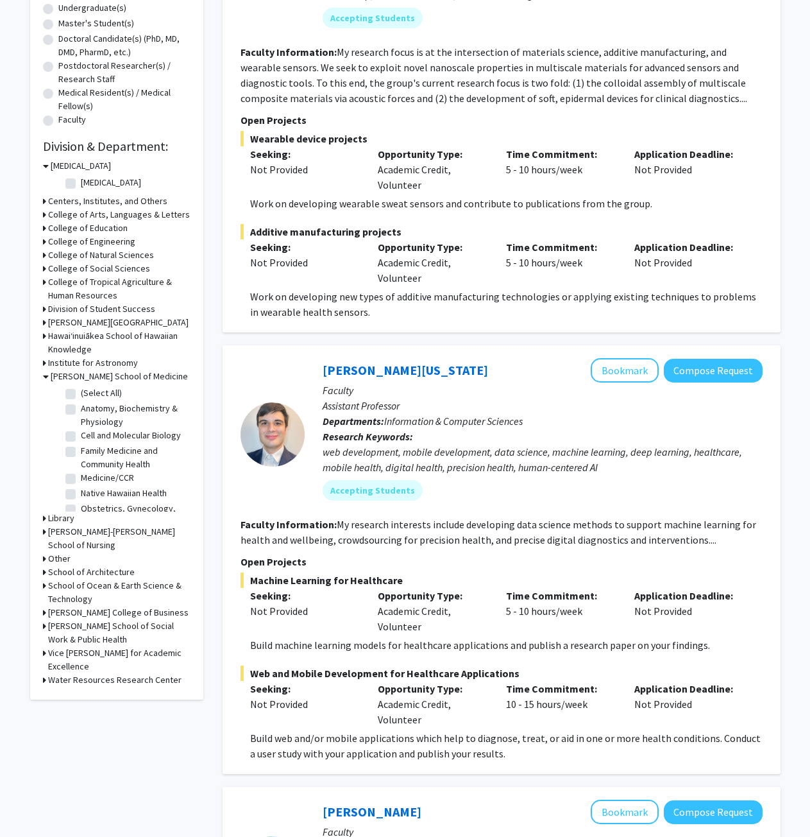
click at [81, 393] on label "(Select All)" at bounding box center [101, 392] width 41 height 13
click at [81, 393] on input "(Select All)" at bounding box center [85, 390] width 8 height 8
checkbox input "true"
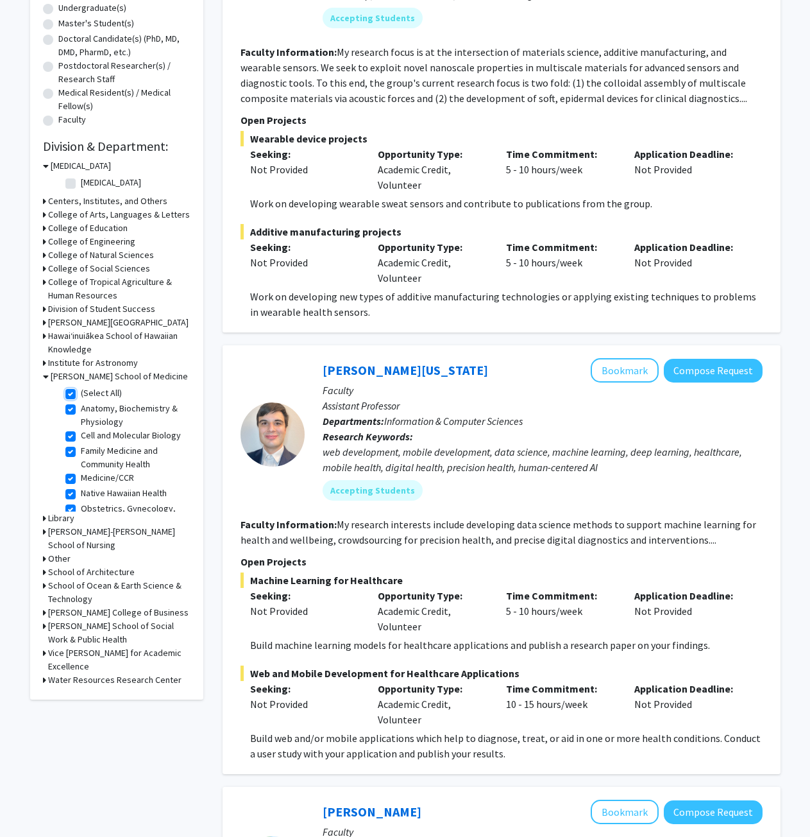
checkbox input "true"
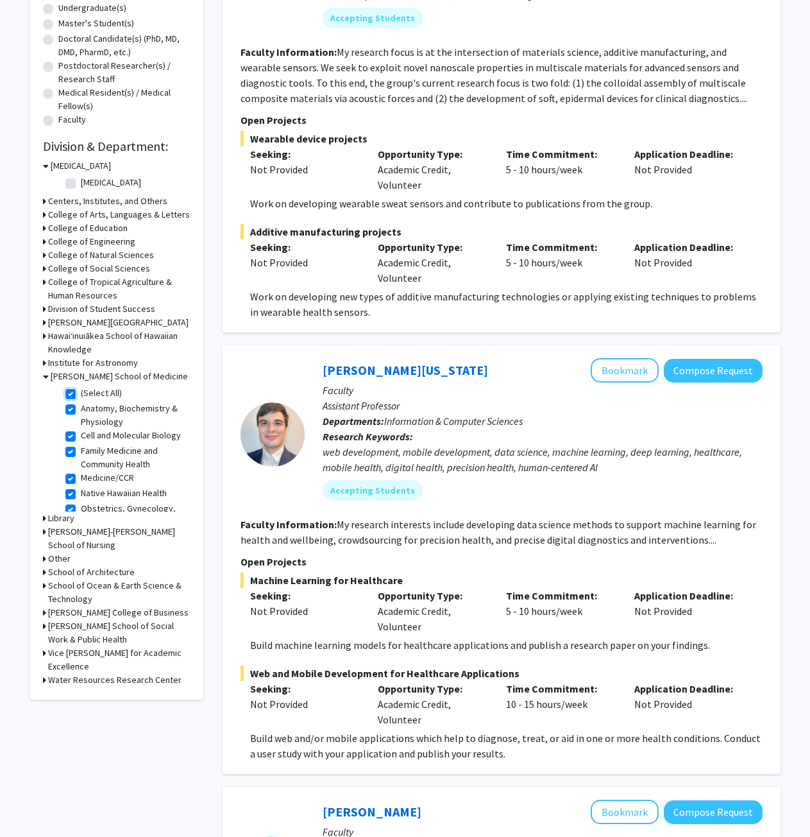
checkbox input "true"
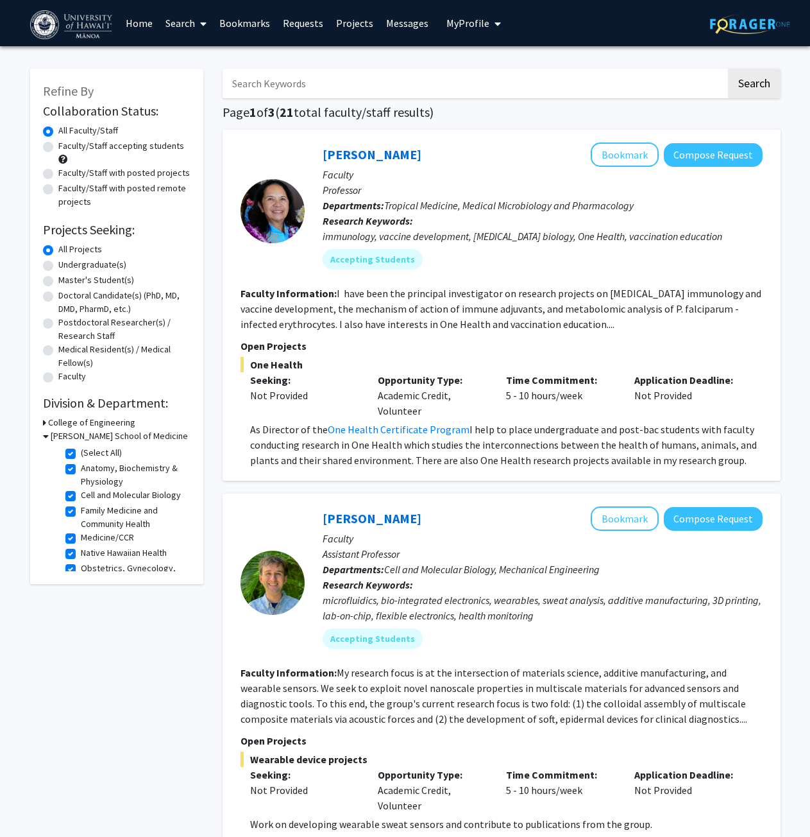
click at [496, 453] on p "As Director of the One Health Certificate Program I help to place undergraduate…" at bounding box center [506, 445] width 513 height 46
click at [366, 157] on link "[PERSON_NAME]" at bounding box center [372, 154] width 99 height 16
click at [58, 266] on label "Undergraduate(s)" at bounding box center [92, 264] width 68 height 13
click at [58, 266] on input "Undergraduate(s)" at bounding box center [62, 262] width 8 height 8
radio input "true"
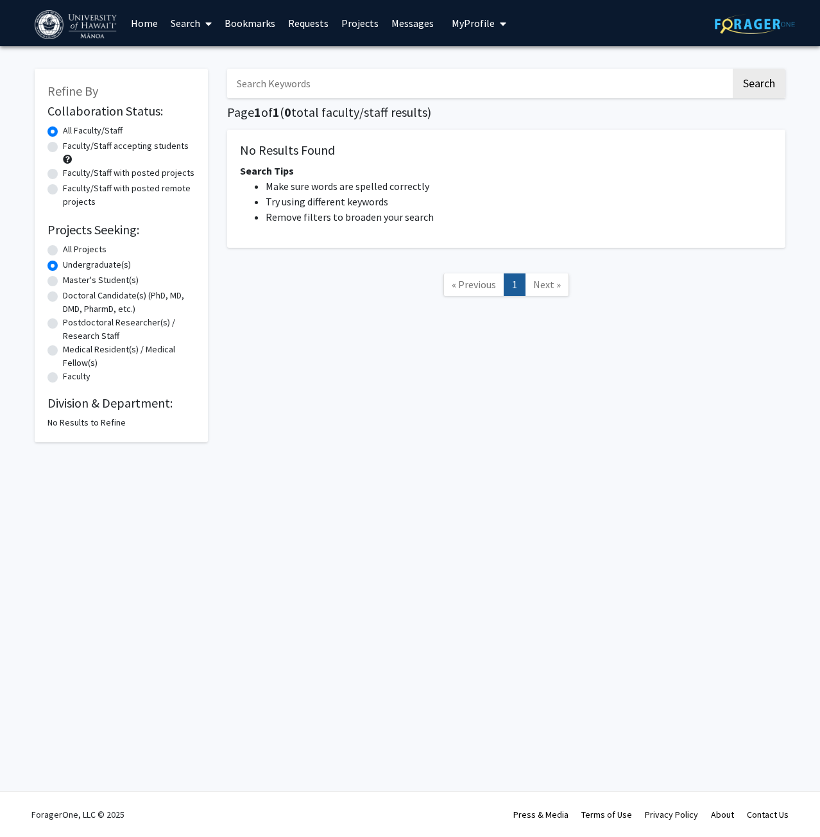
click at [63, 250] on label "All Projects" at bounding box center [85, 249] width 44 height 13
click at [63, 250] on input "All Projects" at bounding box center [67, 247] width 8 height 8
radio input "true"
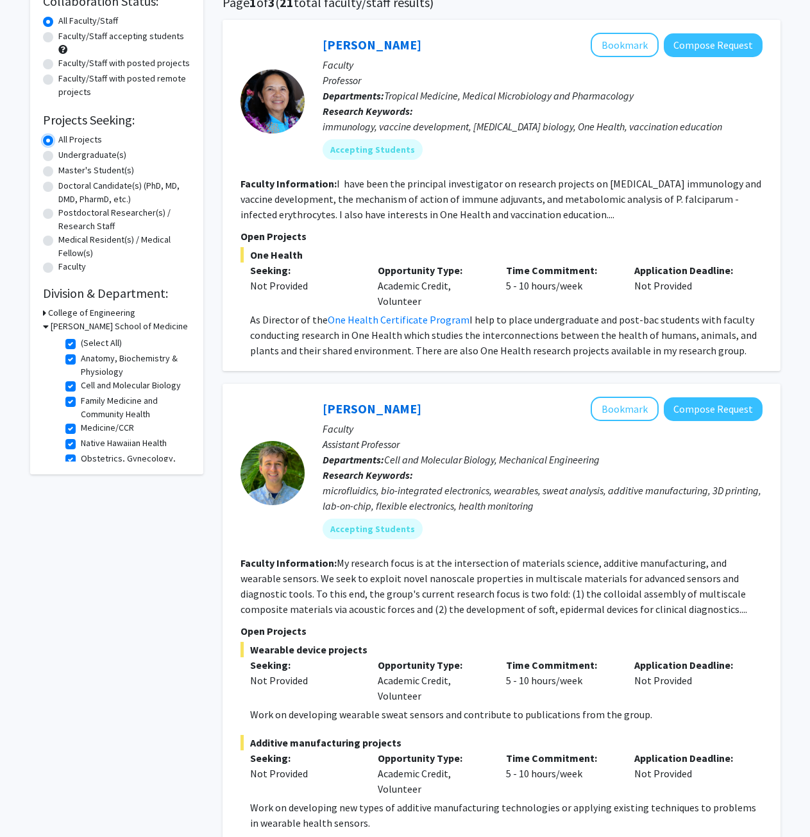
scroll to position [193, 0]
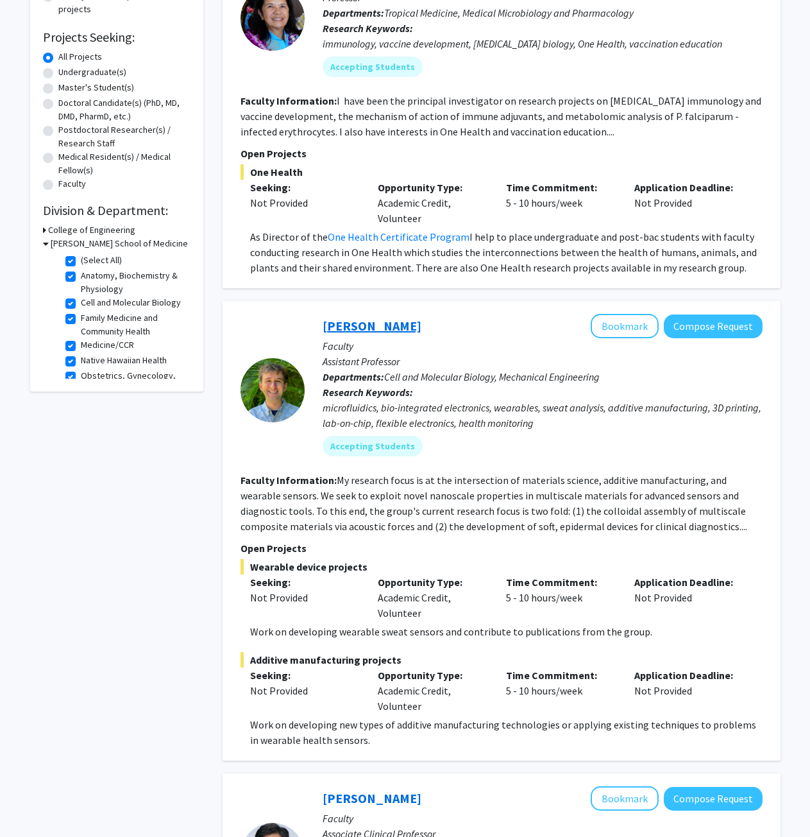
click at [364, 327] on link "[PERSON_NAME]" at bounding box center [372, 326] width 99 height 16
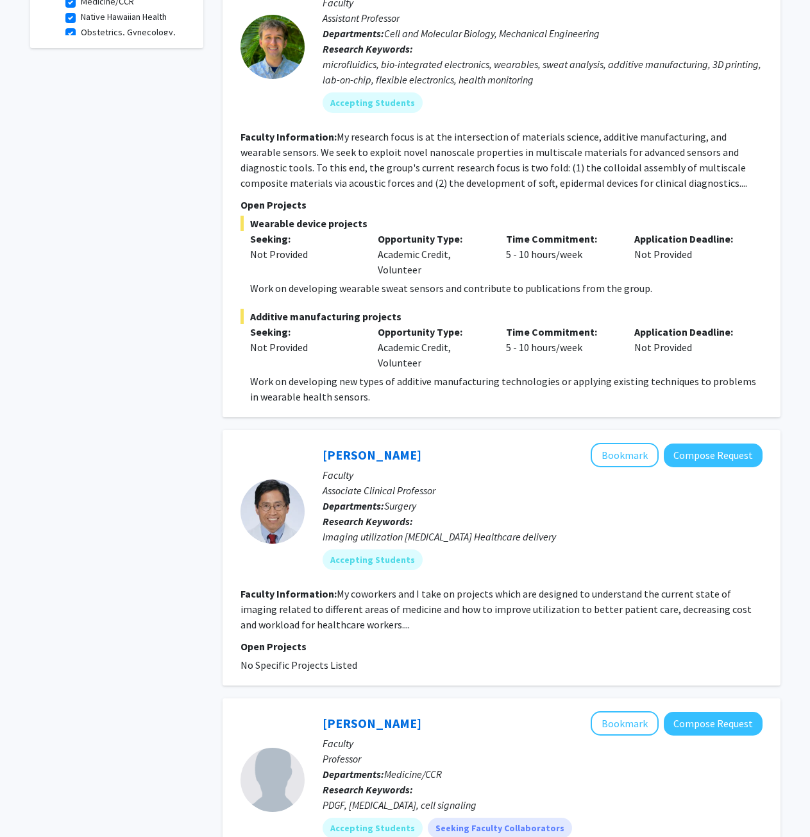
scroll to position [578, 0]
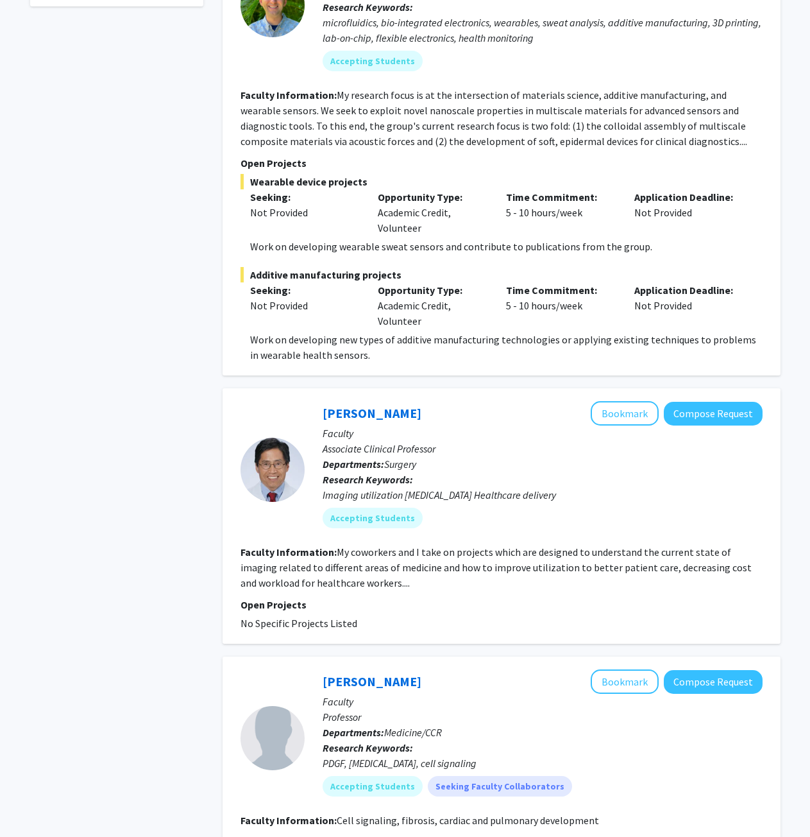
click at [355, 410] on link "[PERSON_NAME]" at bounding box center [372, 413] width 99 height 16
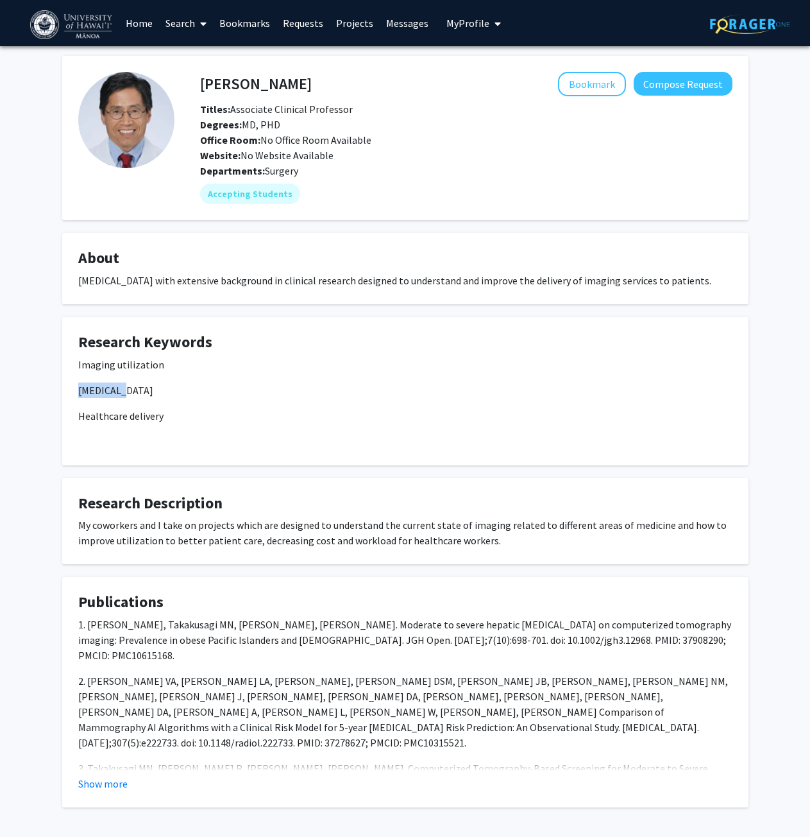
drag, startPoint x: 76, startPoint y: 389, endPoint x: 126, endPoint y: 389, distance: 50.1
click at [126, 389] on fg-card "Research Keywords Imaging utilization [MEDICAL_DATA] Healthcare delivery" at bounding box center [405, 391] width 687 height 148
click at [124, 396] on p "[MEDICAL_DATA]" at bounding box center [405, 389] width 655 height 15
click at [116, 789] on button "Show more" at bounding box center [102, 783] width 49 height 15
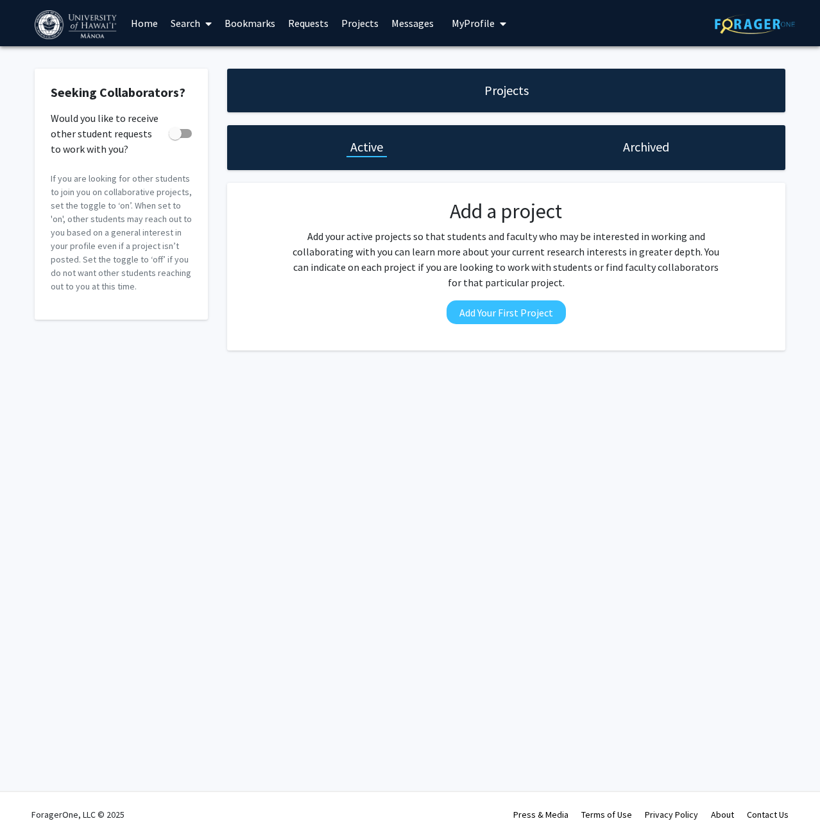
click at [635, 142] on h1 "Archived" at bounding box center [646, 147] width 46 height 18
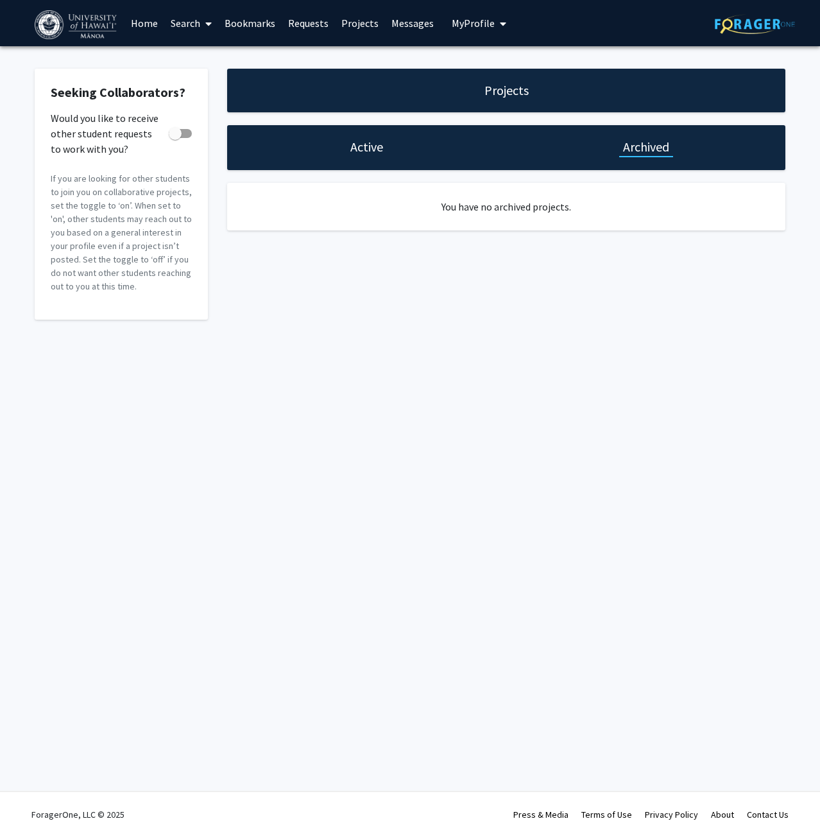
click at [359, 153] on h1 "Active" at bounding box center [366, 147] width 33 height 18
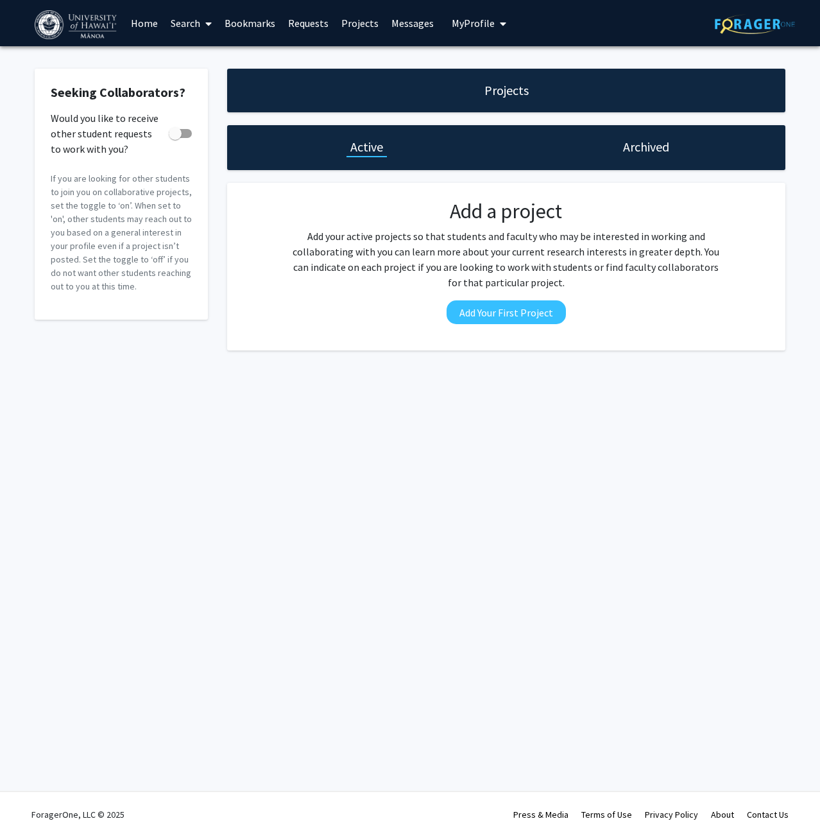
click at [500, 19] on icon "My profile dropdown to access profile and logout" at bounding box center [503, 24] width 6 height 10
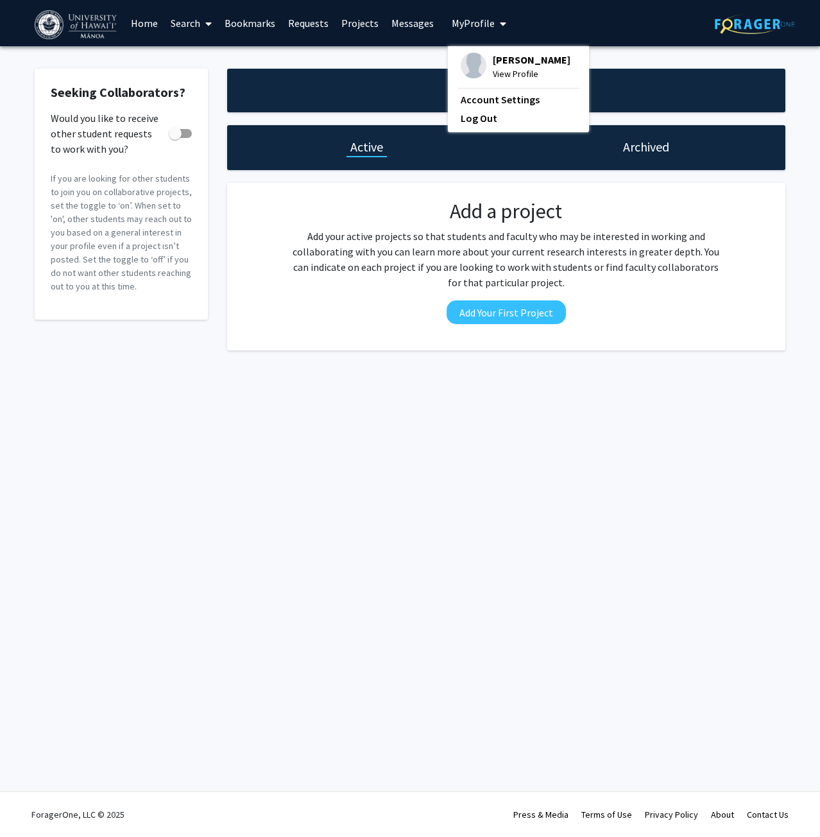
click at [516, 58] on span "[PERSON_NAME]" at bounding box center [532, 60] width 78 height 14
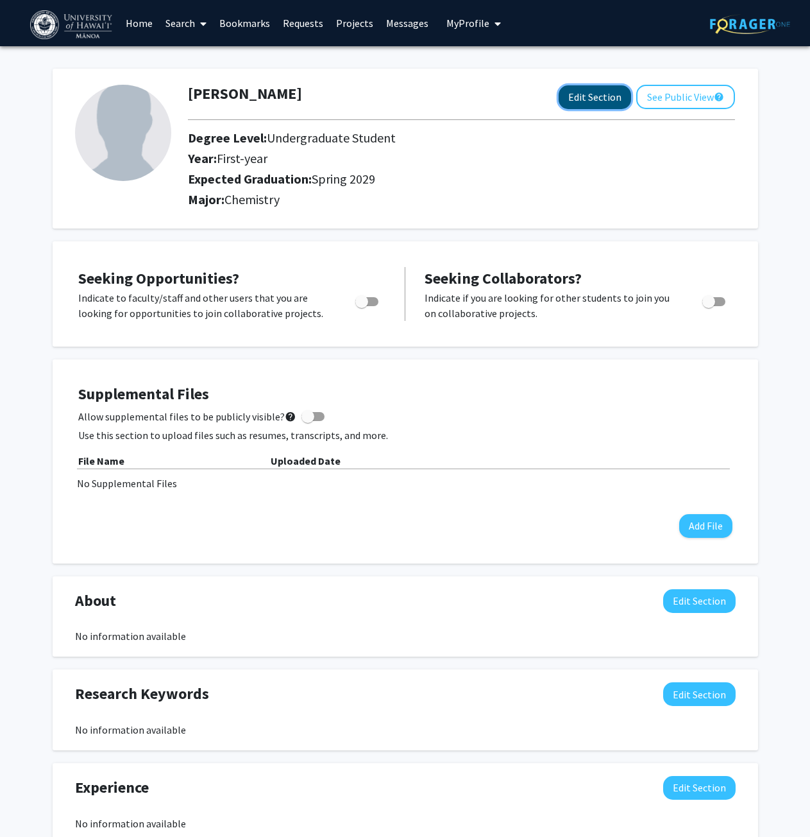
click at [590, 96] on button "Edit Section" at bounding box center [595, 97] width 73 height 24
select select "first-year"
select select "45: spring_2029"
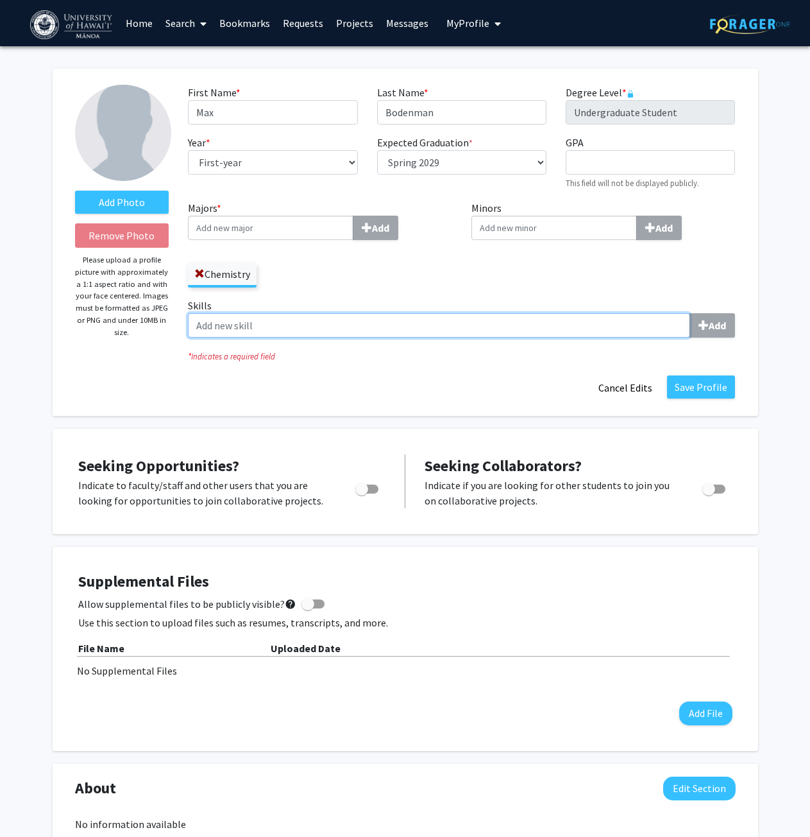
click at [642, 325] on input "Skills Add" at bounding box center [439, 325] width 502 height 24
click at [775, 284] on div "Add Photo Remove Photo Please upload a profile picture with approximately a 1:1…" at bounding box center [405, 699] width 810 height 1307
click at [539, 327] on input "Skills Add" at bounding box center [439, 325] width 502 height 24
type input "s"
click at [558, 230] on input "Minors Add" at bounding box center [555, 228] width 166 height 24
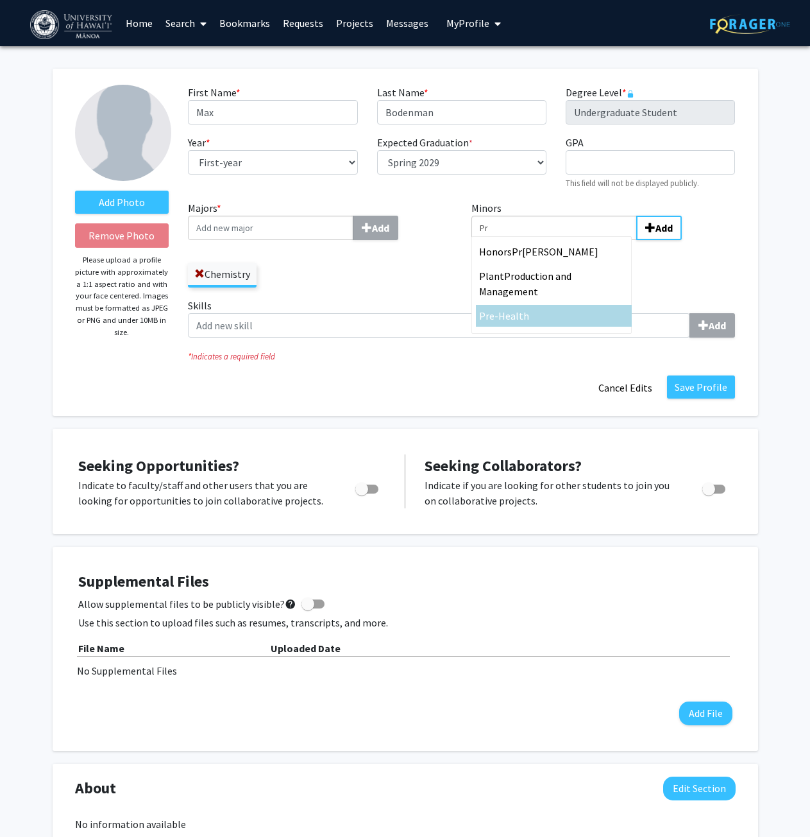
type input "Pr"
click at [532, 308] on div "Pr e-Health" at bounding box center [554, 315] width 150 height 15
click at [532, 240] on input "Pr" at bounding box center [555, 228] width 166 height 24
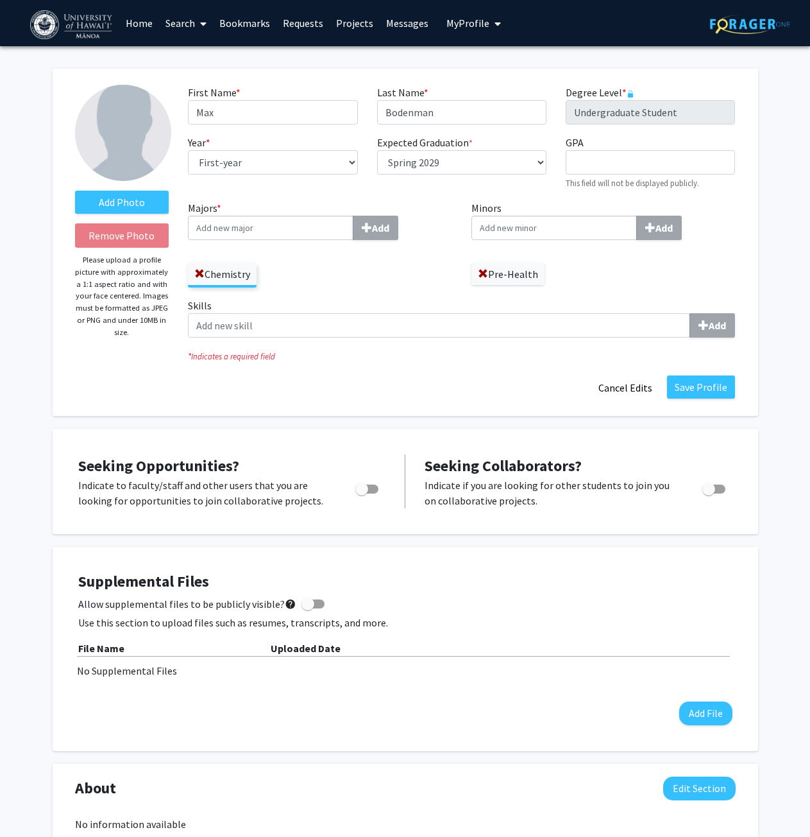
click at [726, 238] on div "Add" at bounding box center [604, 228] width 264 height 24
click at [637, 238] on input "Minors Add" at bounding box center [555, 228] width 166 height 24
click at [484, 277] on span at bounding box center [483, 274] width 10 height 10
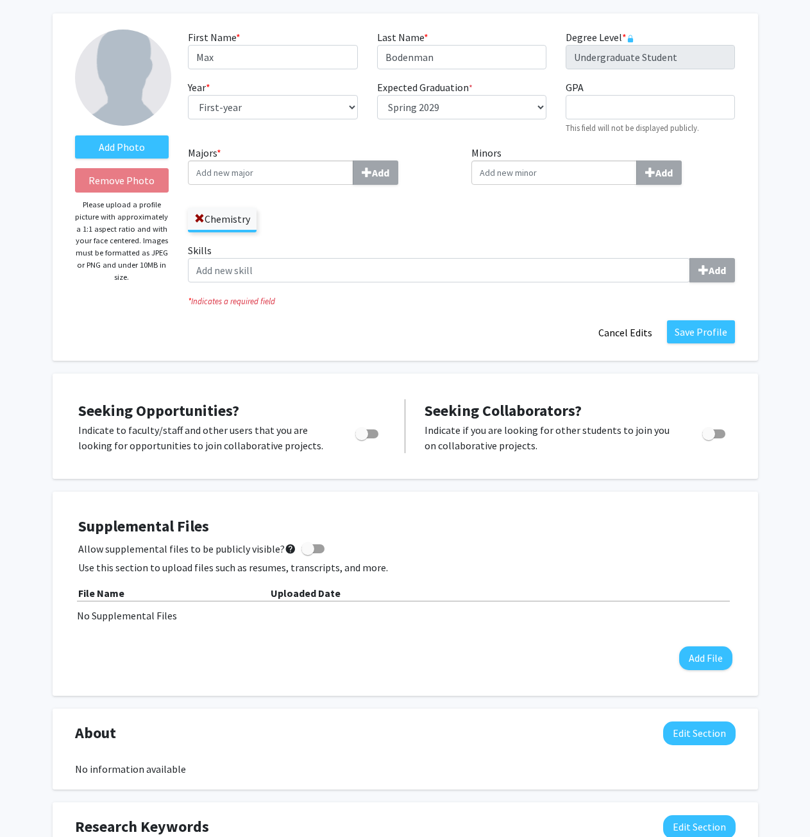
scroll to position [64, 0]
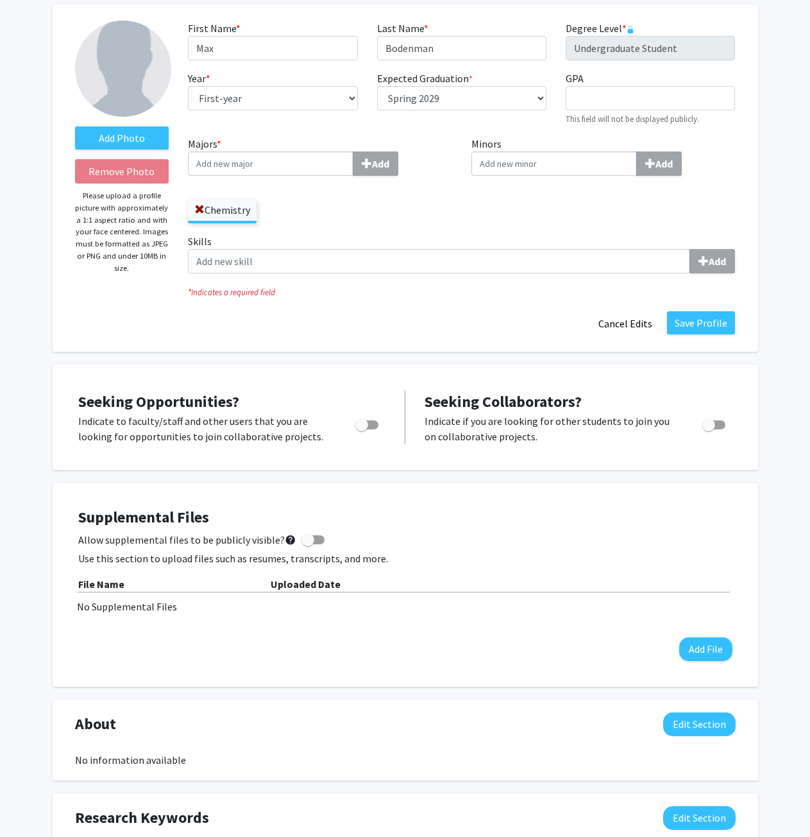
click at [258, 345] on div "Add Photo Remove Photo Please upload a profile picture with approximately a 1:1…" at bounding box center [406, 177] width 706 height 347
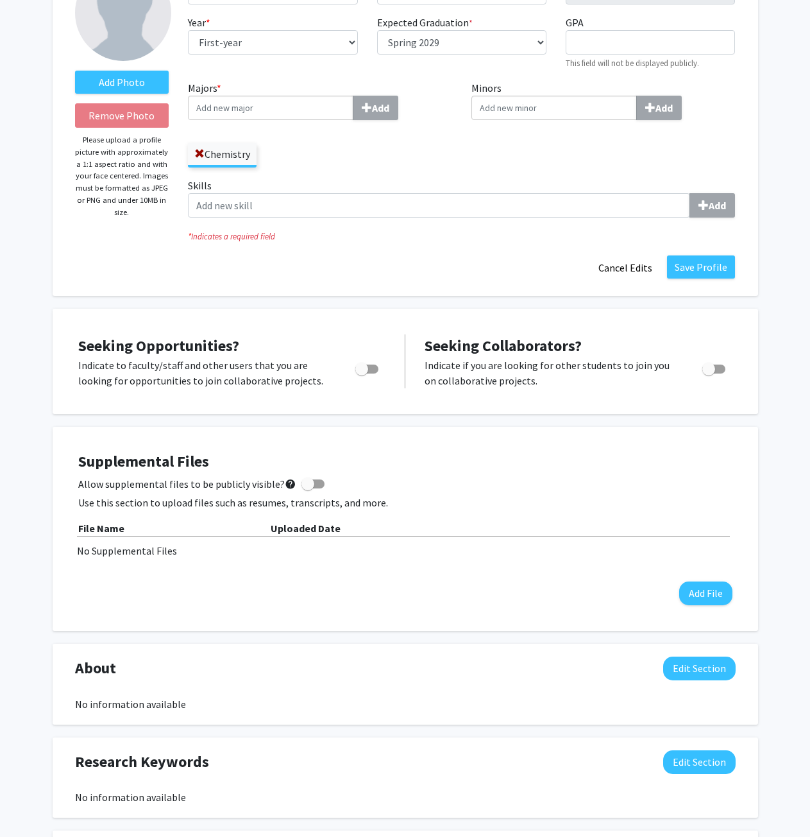
scroll to position [128, 0]
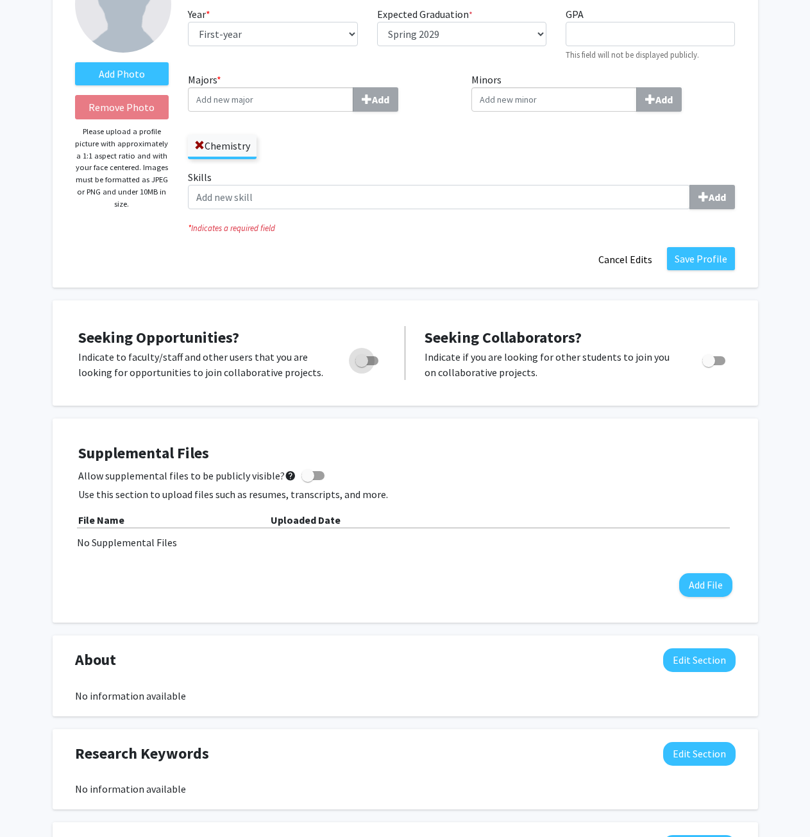
click at [375, 357] on span "Toggle" at bounding box center [366, 360] width 23 height 9
click at [362, 365] on input "Are you actively seeking opportunities?" at bounding box center [361, 365] width 1 height 1
click at [377, 356] on span "Toggle" at bounding box center [372, 360] width 13 height 13
click at [362, 365] on input "Are you actively seeking opportunities?" at bounding box center [361, 365] width 1 height 1
click at [381, 366] on div "Toggle" at bounding box center [367, 358] width 35 height 19
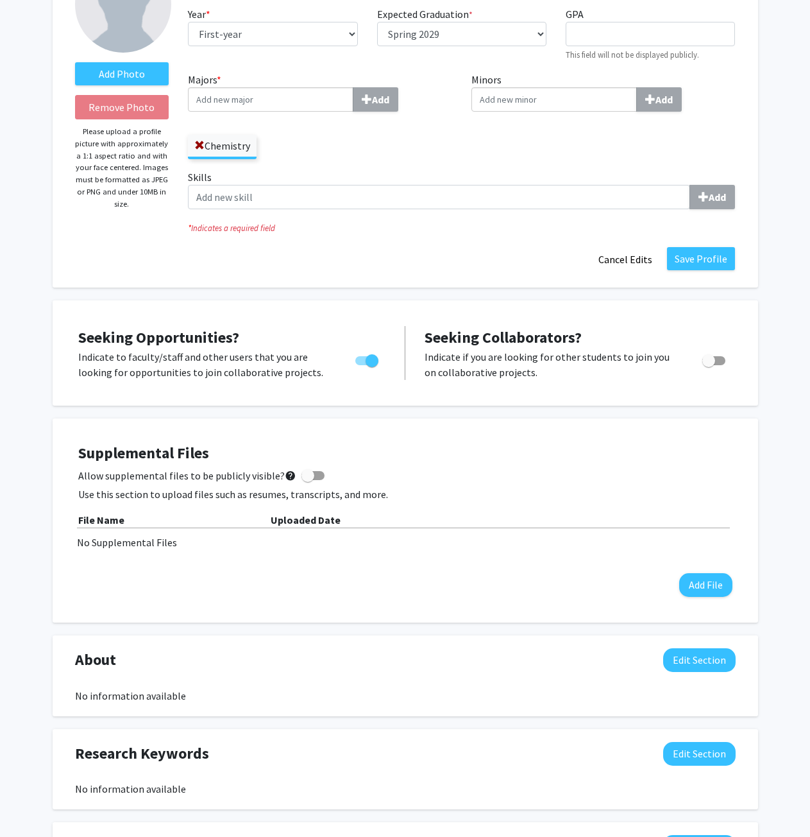
click at [373, 365] on span "Toggle" at bounding box center [372, 360] width 13 height 13
click at [362, 365] on input "Are you actively seeking opportunities?" at bounding box center [361, 365] width 1 height 1
click at [373, 361] on span "Toggle" at bounding box center [366, 360] width 23 height 9
click at [362, 365] on input "Are you actively seeking opportunities?" at bounding box center [361, 365] width 1 height 1
checkbox input "true"
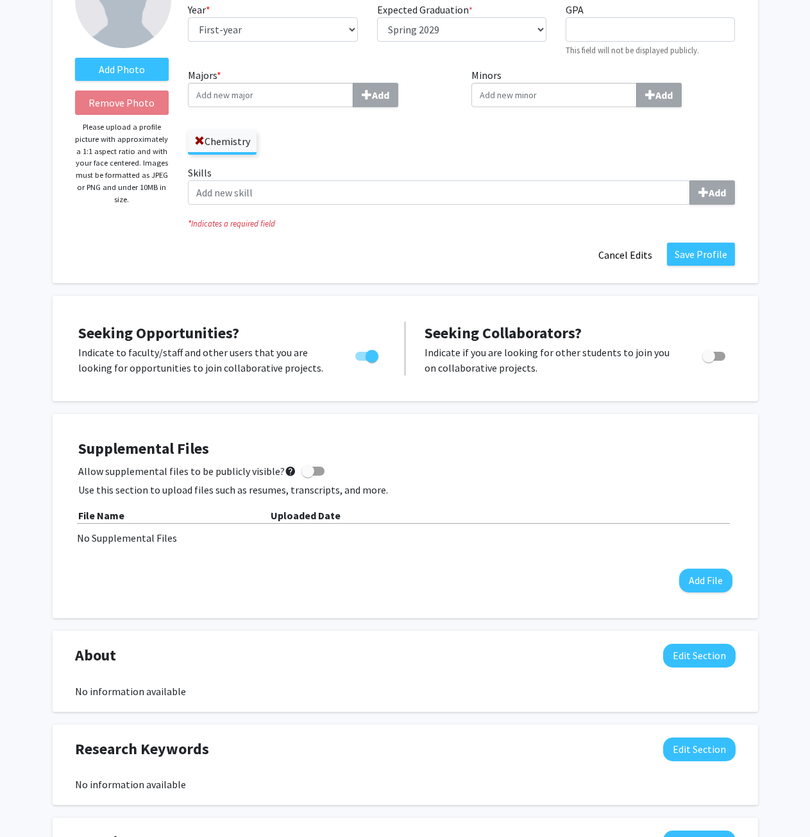
scroll to position [193, 0]
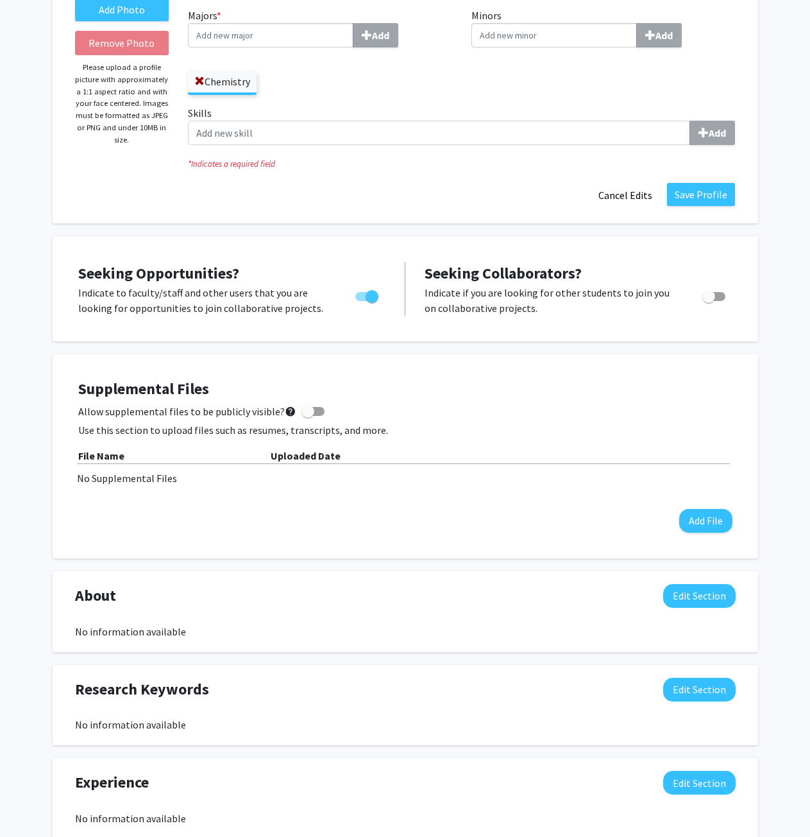
click at [318, 410] on div "Allow supplemental files to be publicly visible? help" at bounding box center [405, 411] width 655 height 15
click at [314, 412] on span at bounding box center [313, 411] width 23 height 9
click at [308, 416] on input "Allow supplemental files to be publicly visible? help" at bounding box center [307, 416] width 1 height 1
checkbox input "true"
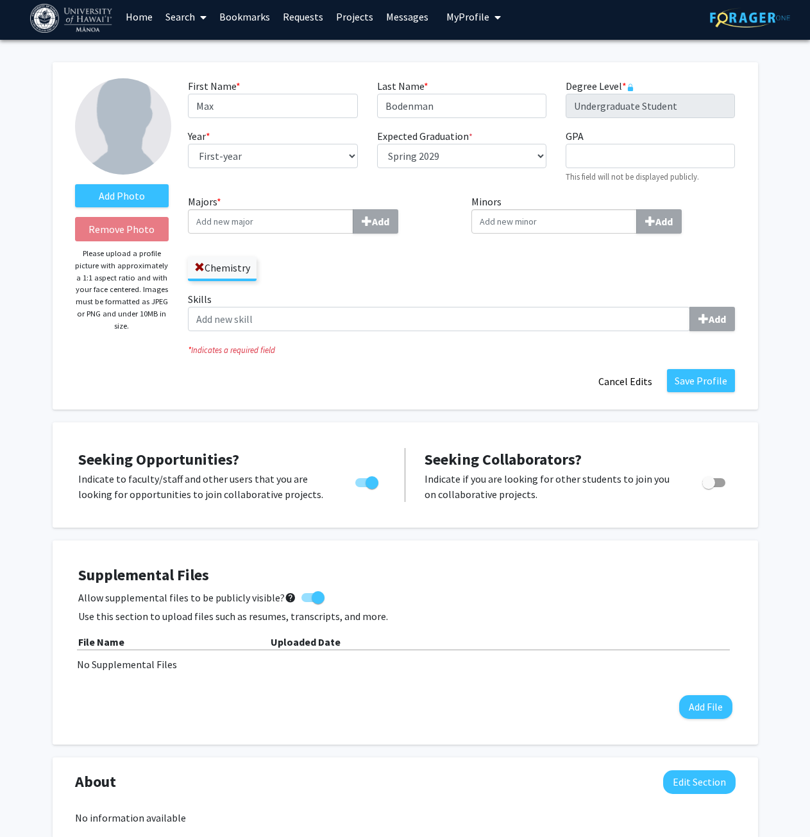
scroll to position [0, 0]
